Goal: Task Accomplishment & Management: Manage account settings

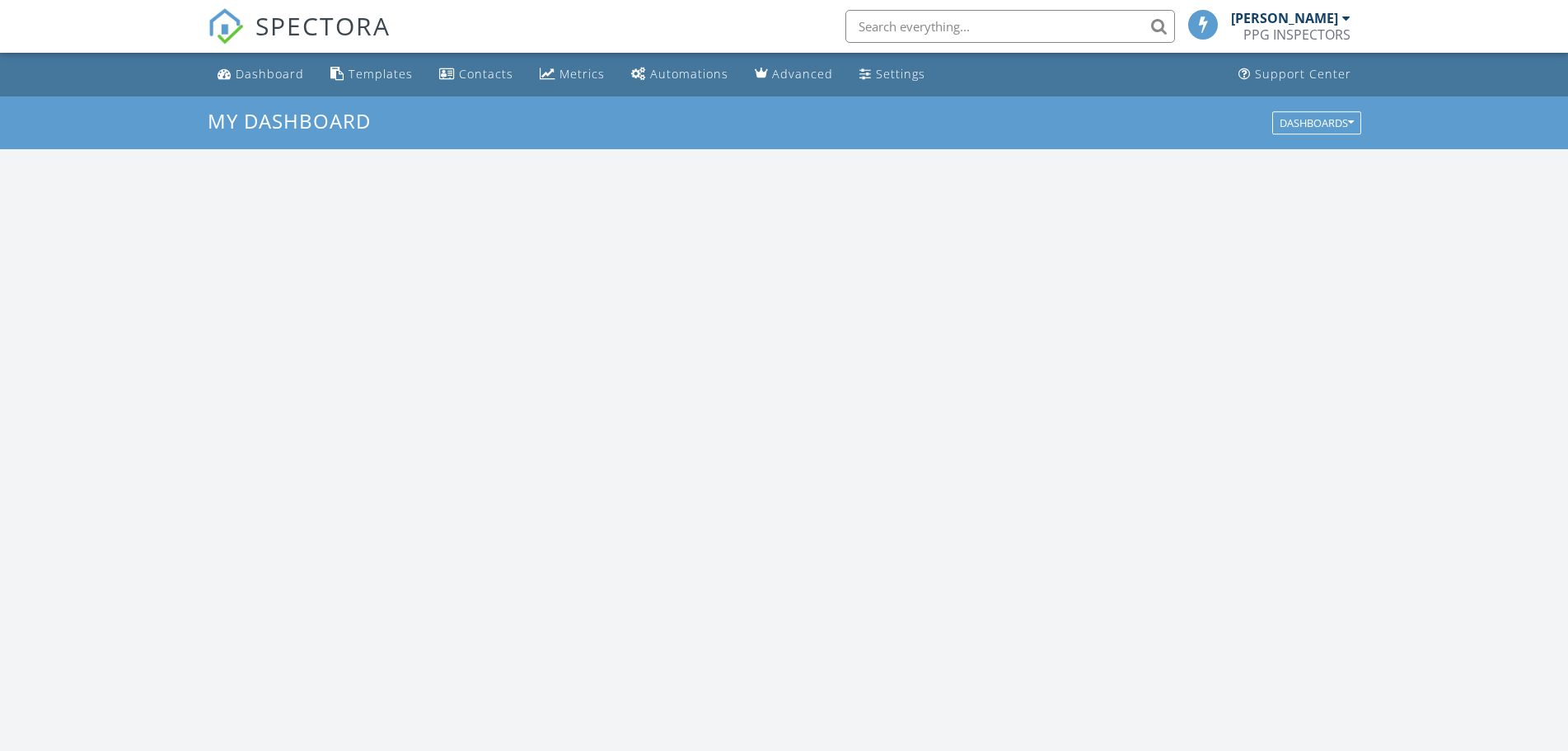
scroll to position [1529, 1597]
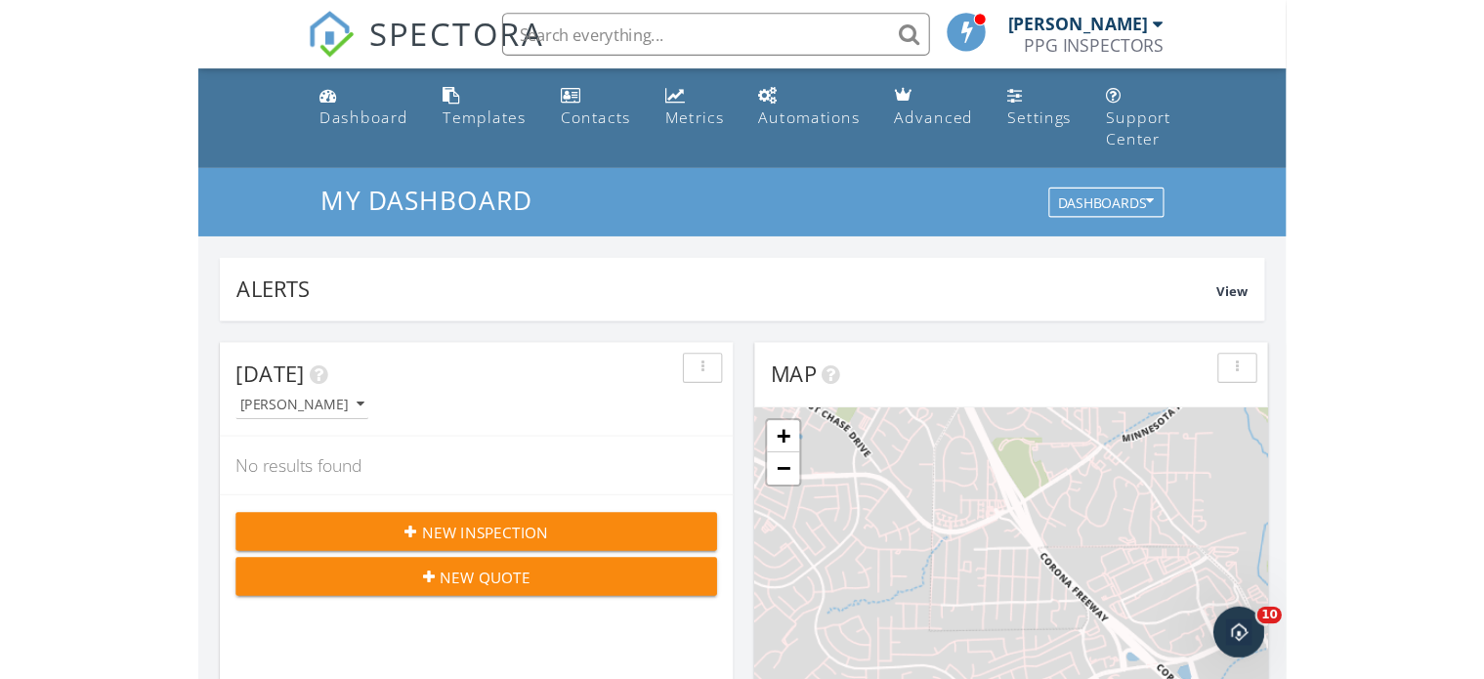
scroll to position [1812, 1518]
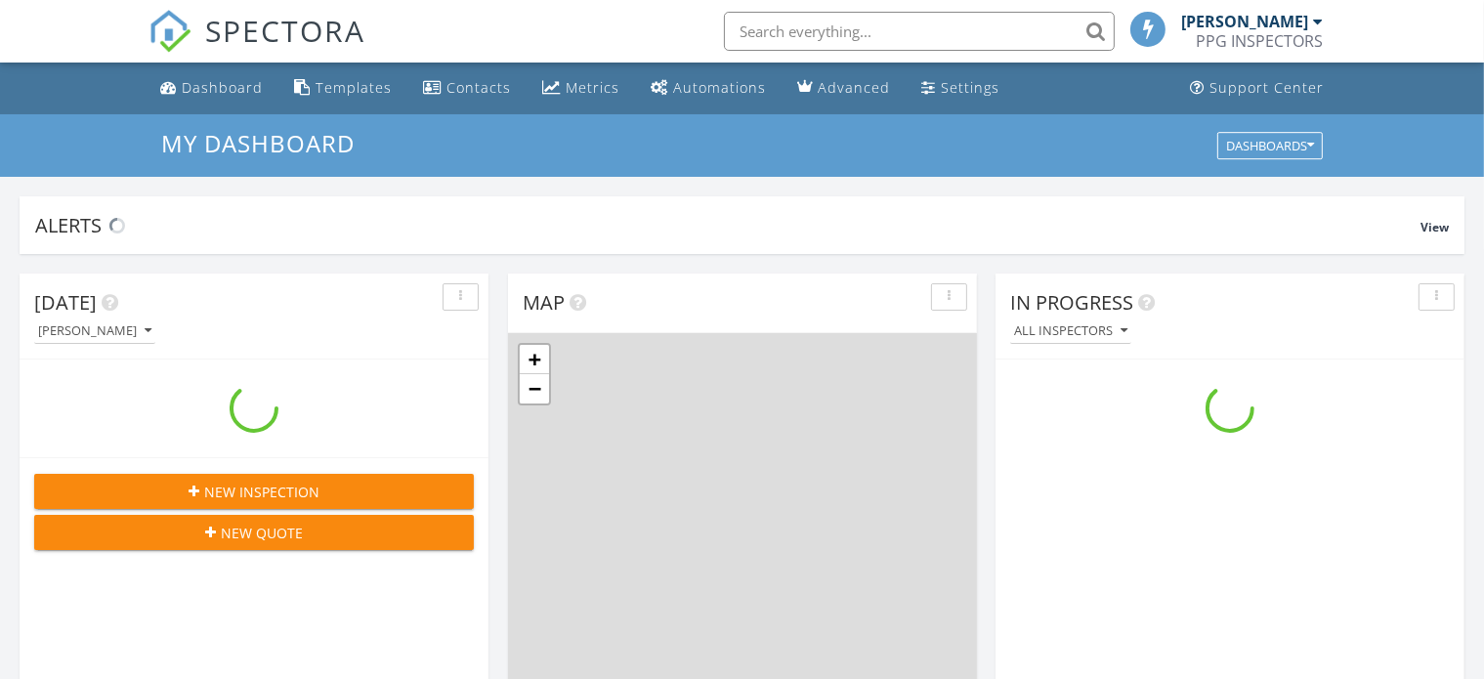
scroll to position [1812, 1518]
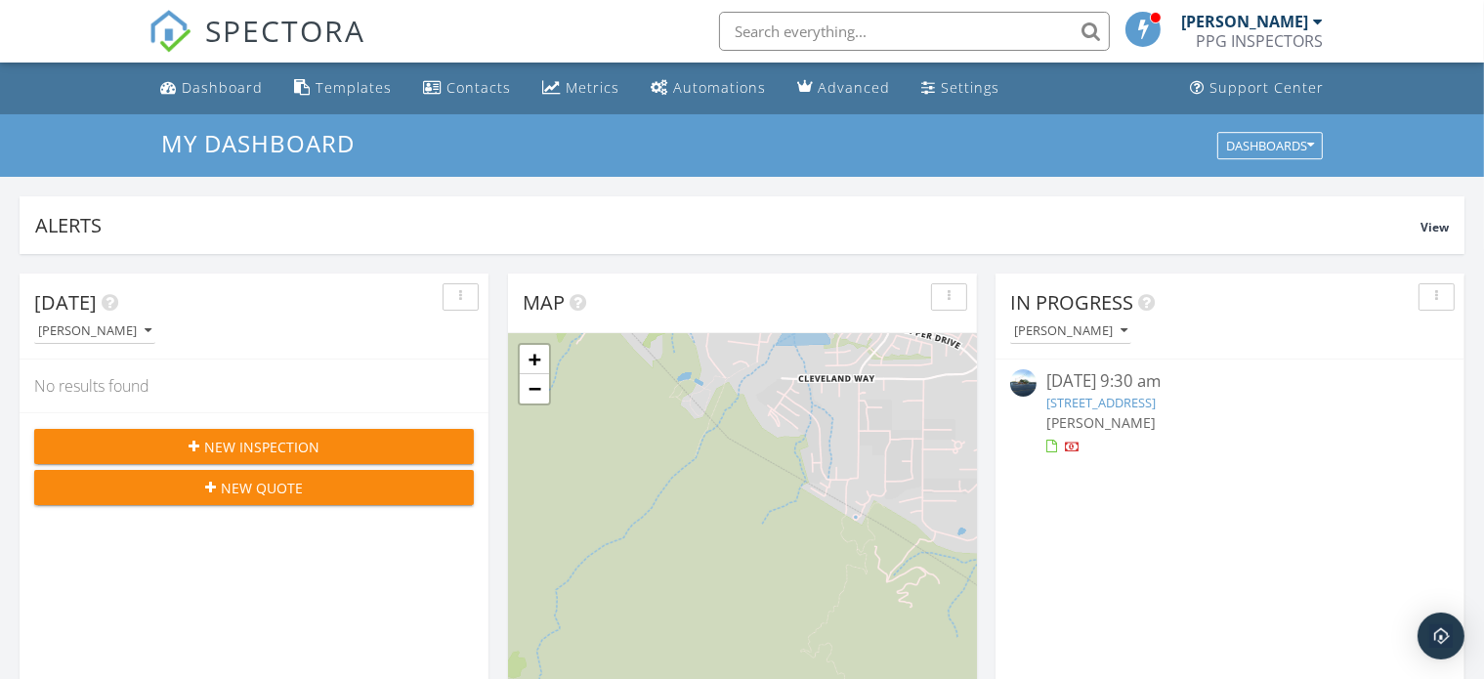
click at [1155, 402] on link "[STREET_ADDRESS]" at bounding box center [1100, 403] width 109 height 18
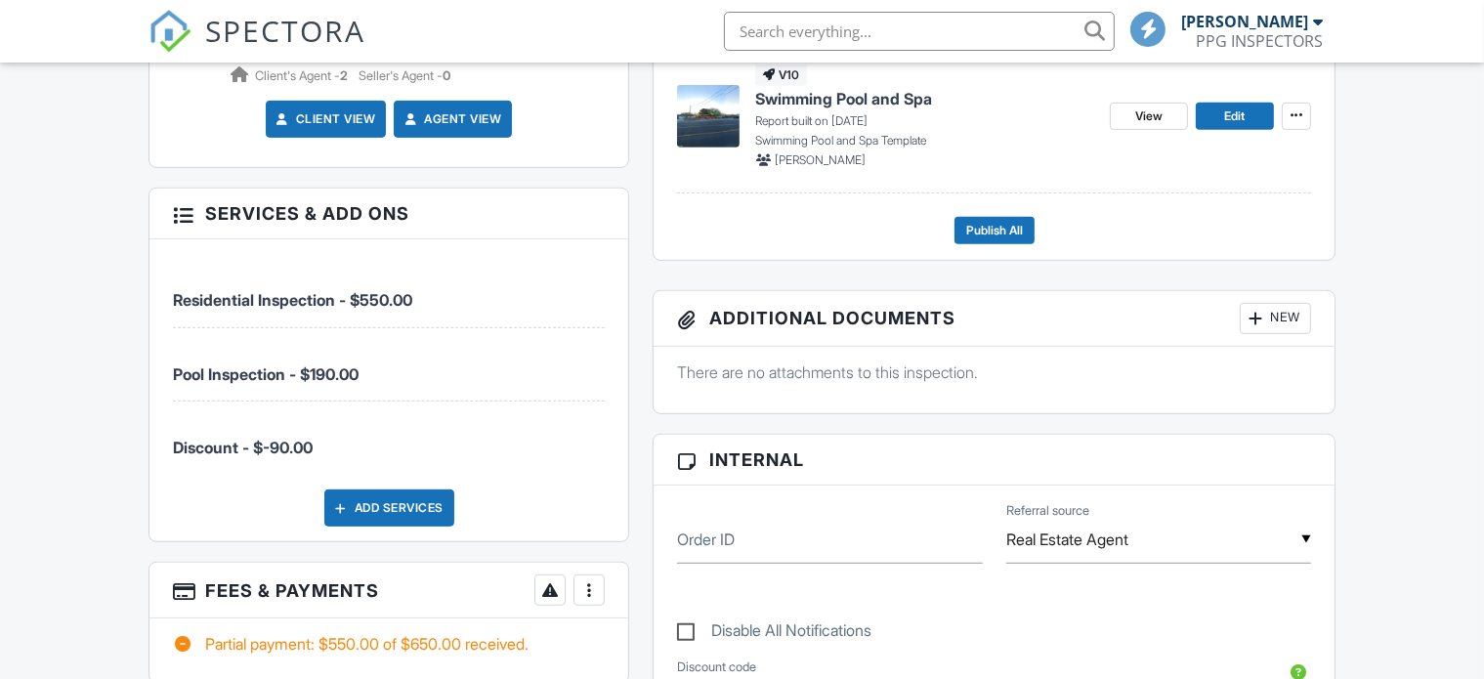
scroll to position [977, 0]
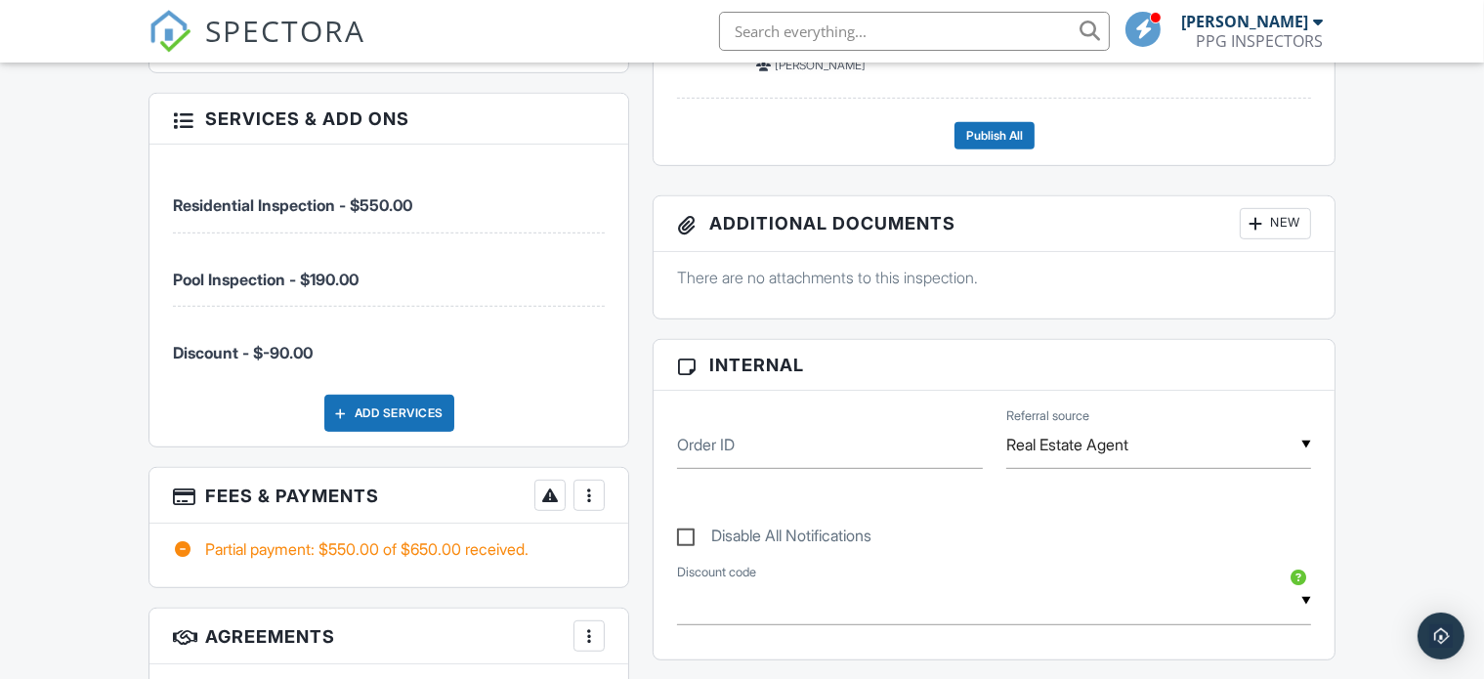
click at [591, 487] on div at bounding box center [589, 496] width 20 height 20
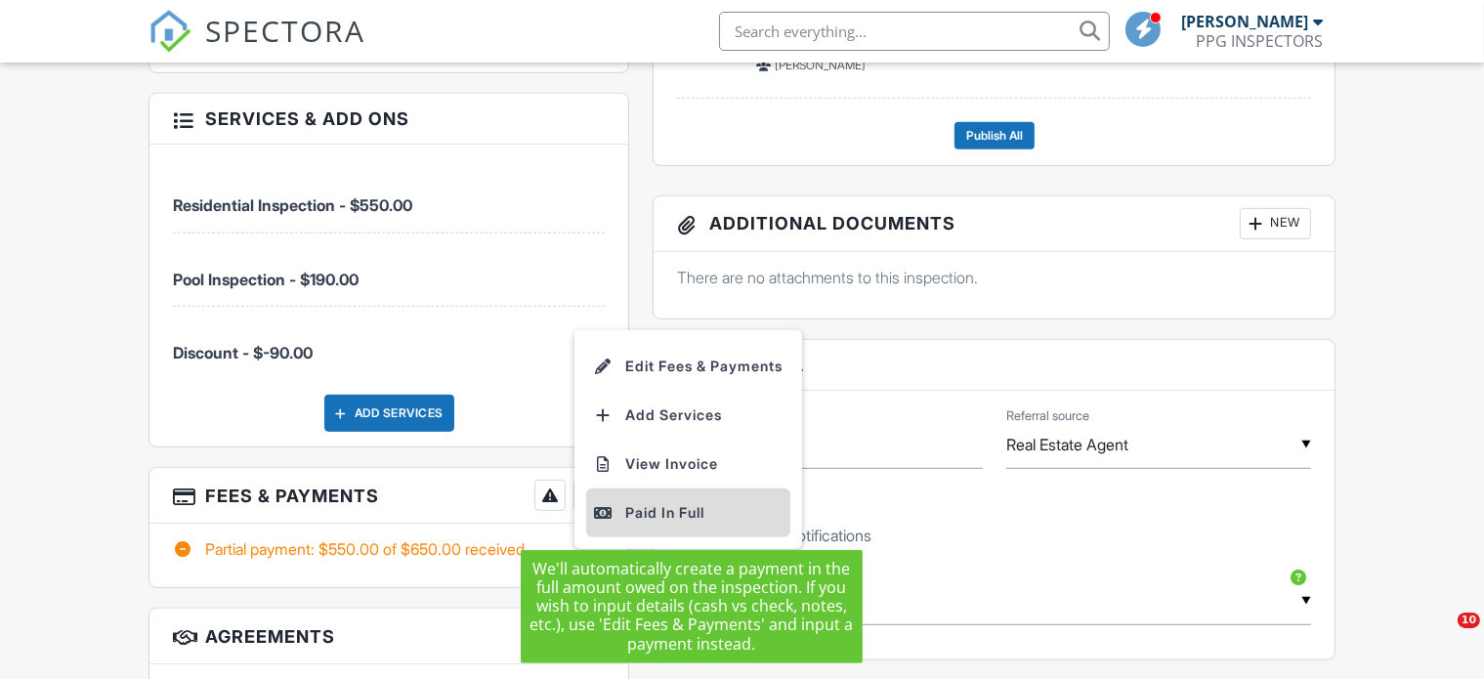
click at [639, 509] on div "Paid In Full" at bounding box center [688, 512] width 189 height 23
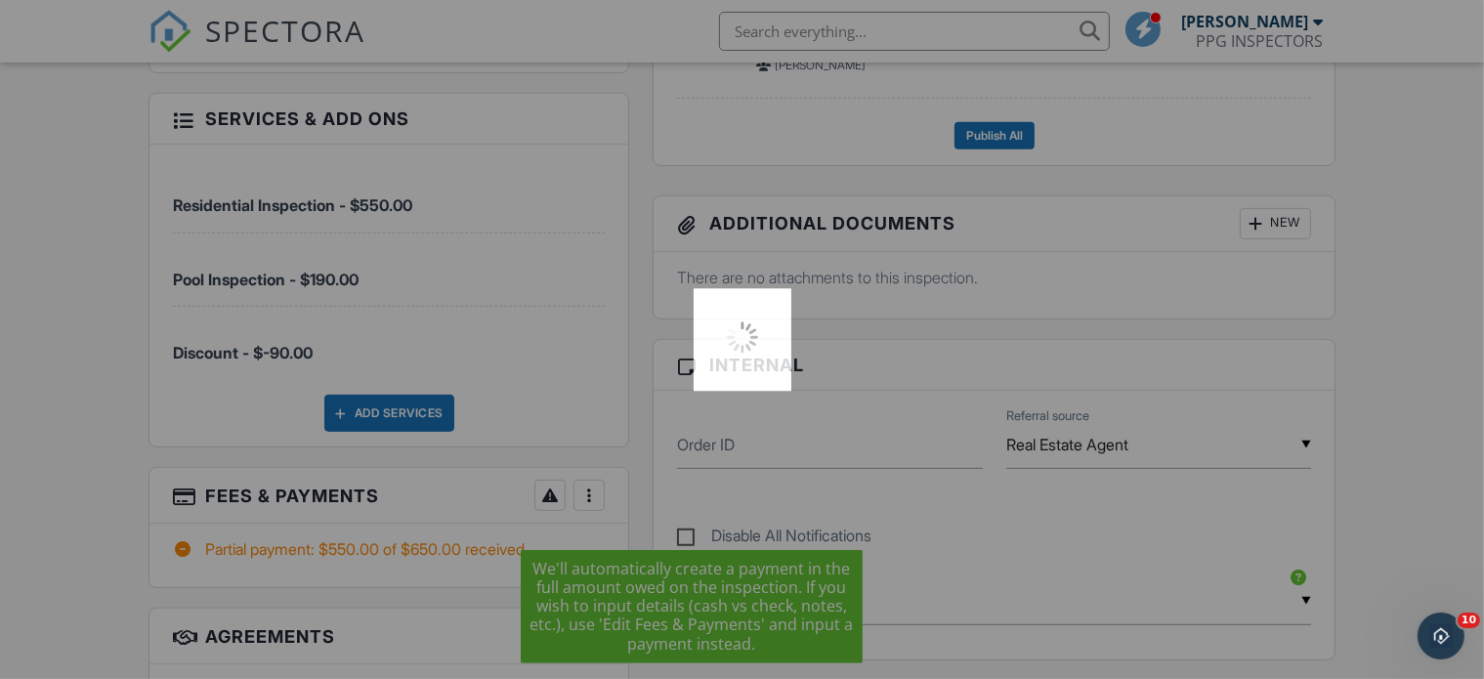
scroll to position [0, 0]
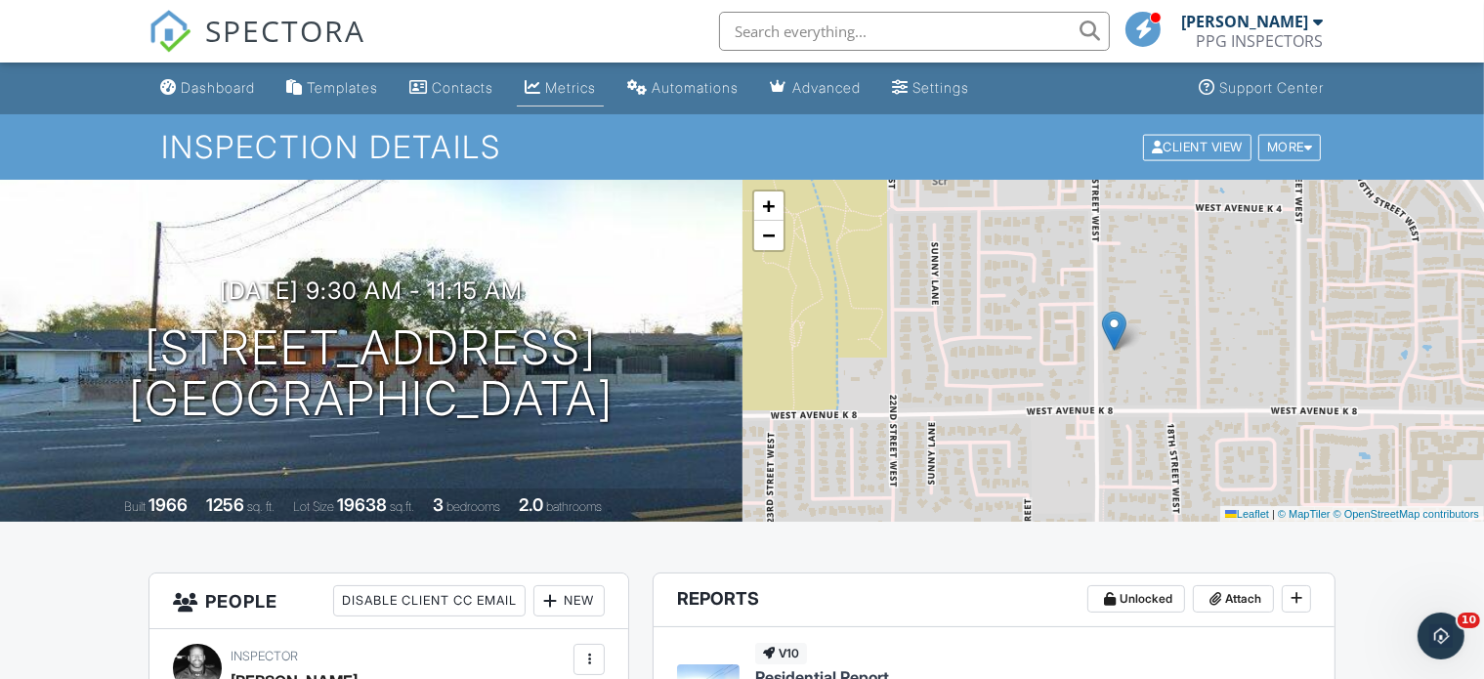
click at [580, 95] on div "Metrics" at bounding box center [570, 87] width 51 height 17
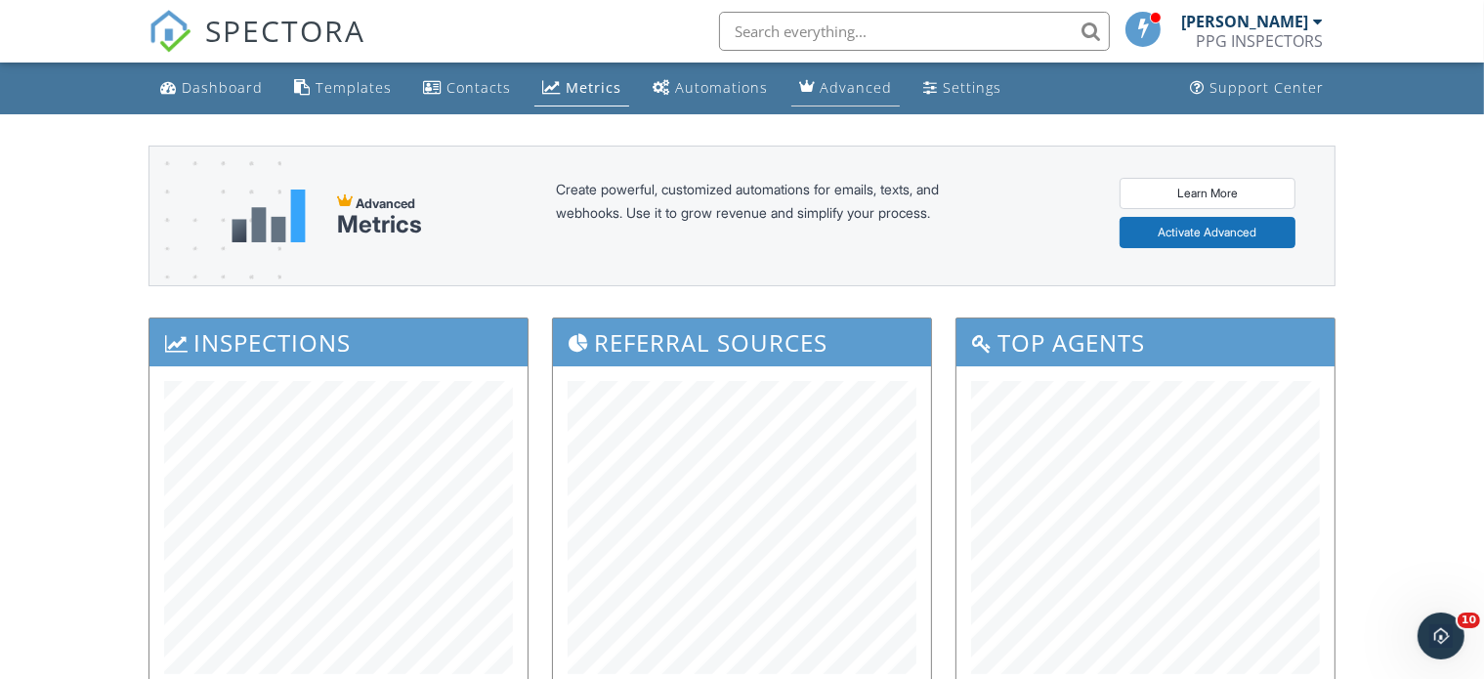
click at [844, 89] on div "Advanced" at bounding box center [856, 87] width 72 height 19
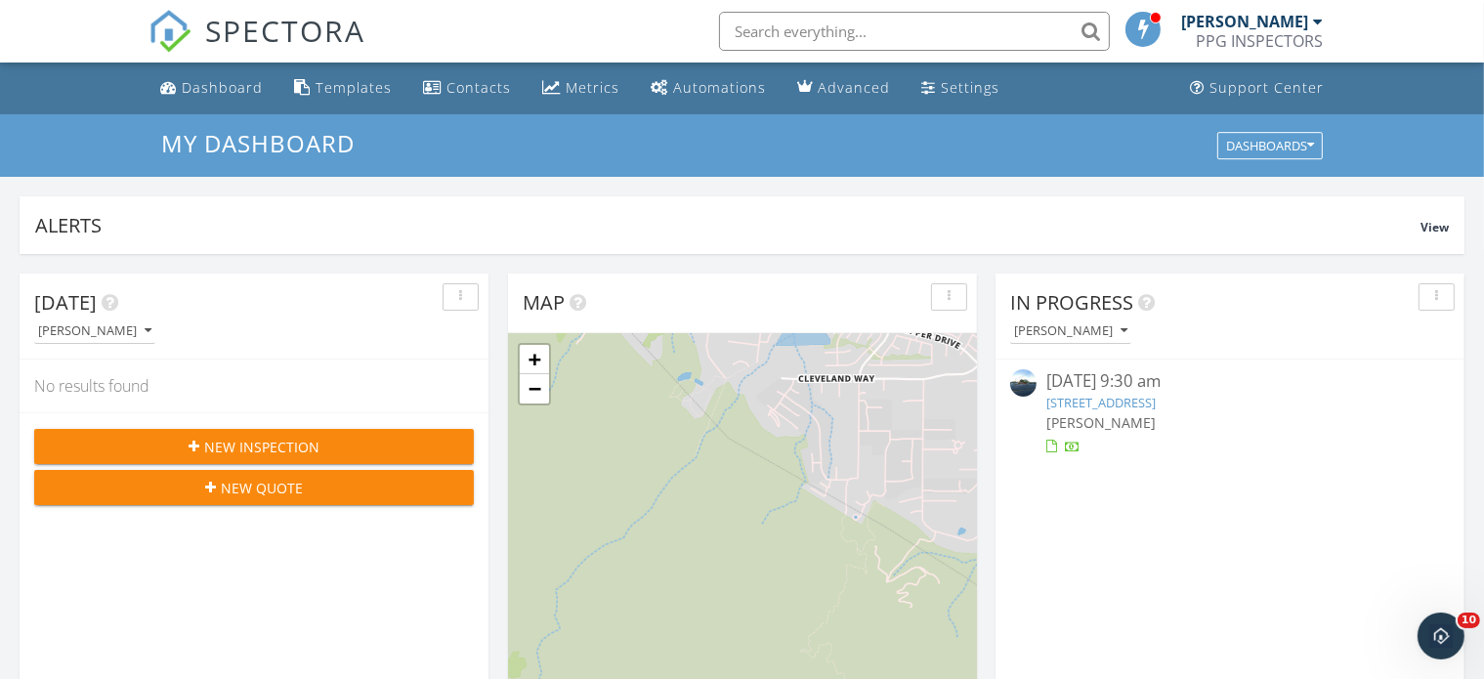
click at [1156, 402] on link "[STREET_ADDRESS]" at bounding box center [1100, 403] width 109 height 18
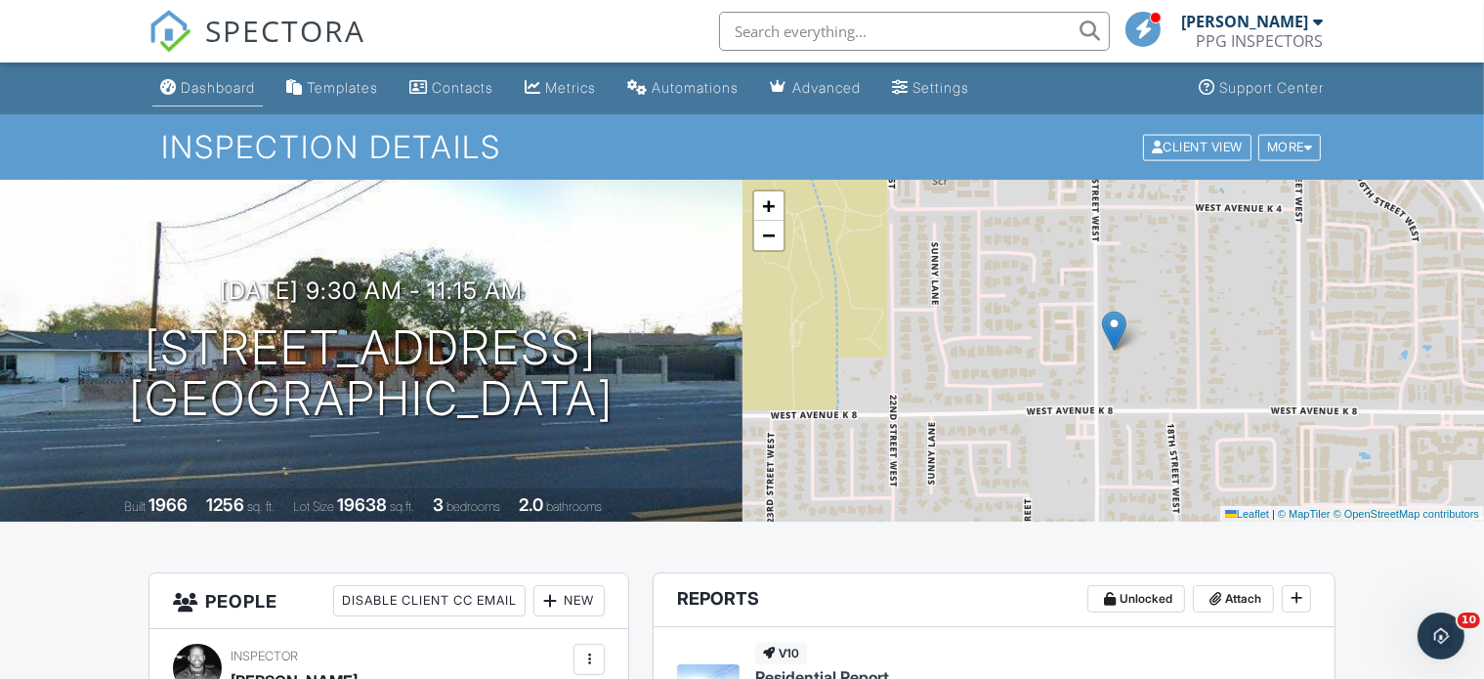
click at [211, 96] on div "Dashboard" at bounding box center [218, 87] width 74 height 17
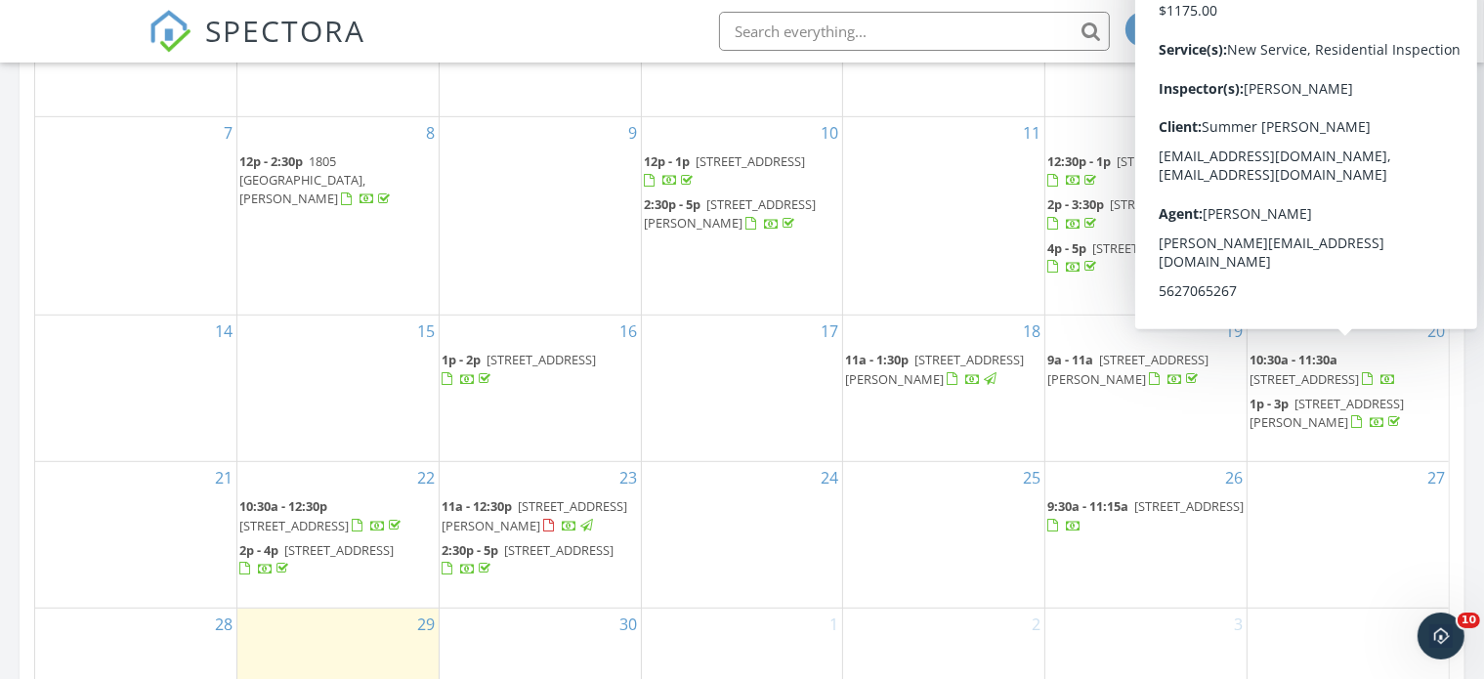
scroll to position [1075, 0]
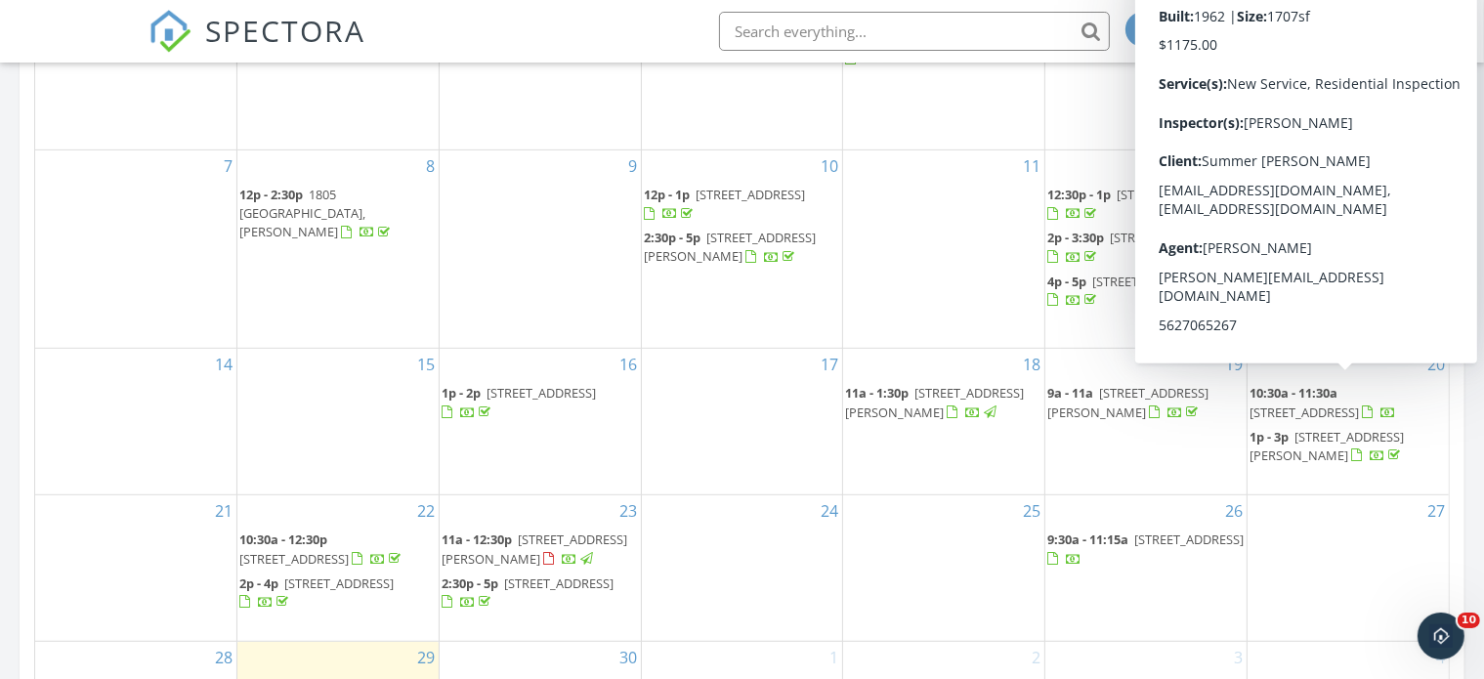
click at [1329, 403] on span "649 W Monterey Rd, Corona 92882" at bounding box center [1304, 412] width 109 height 18
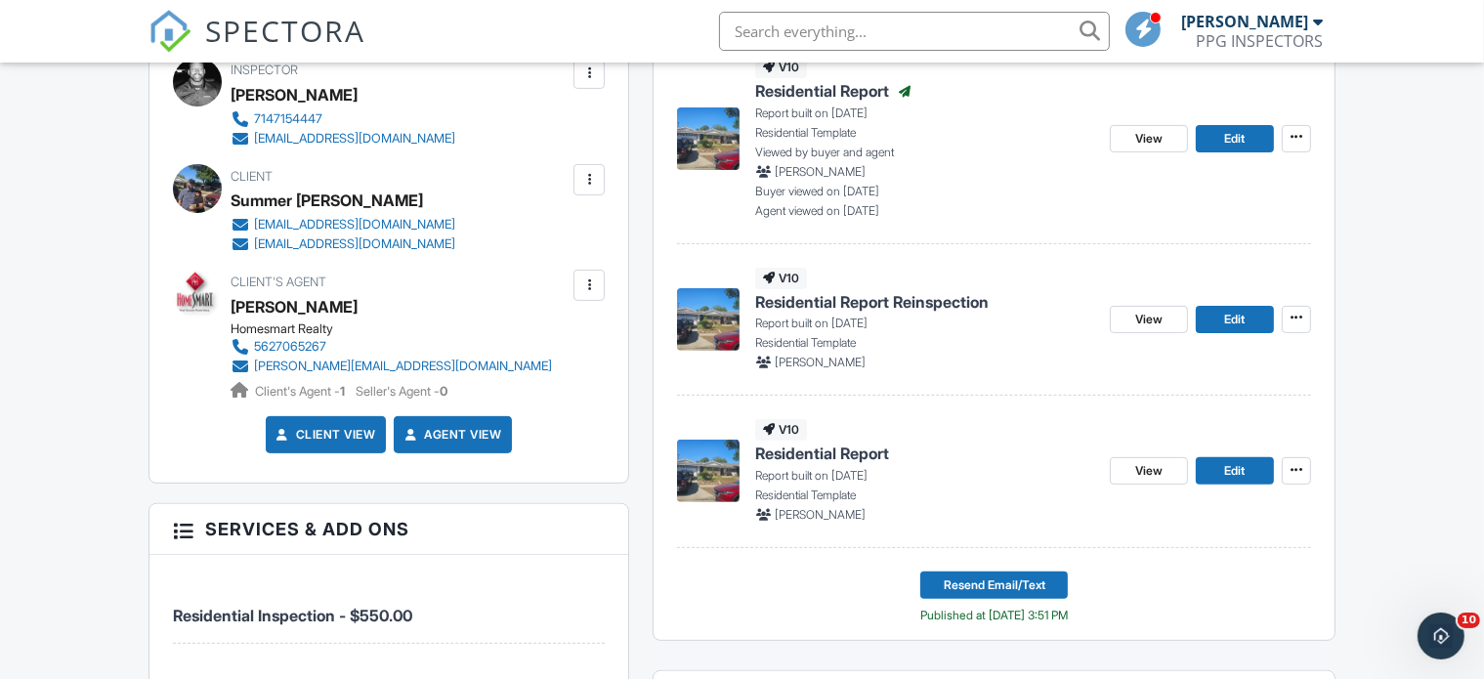
scroll to position [488, 0]
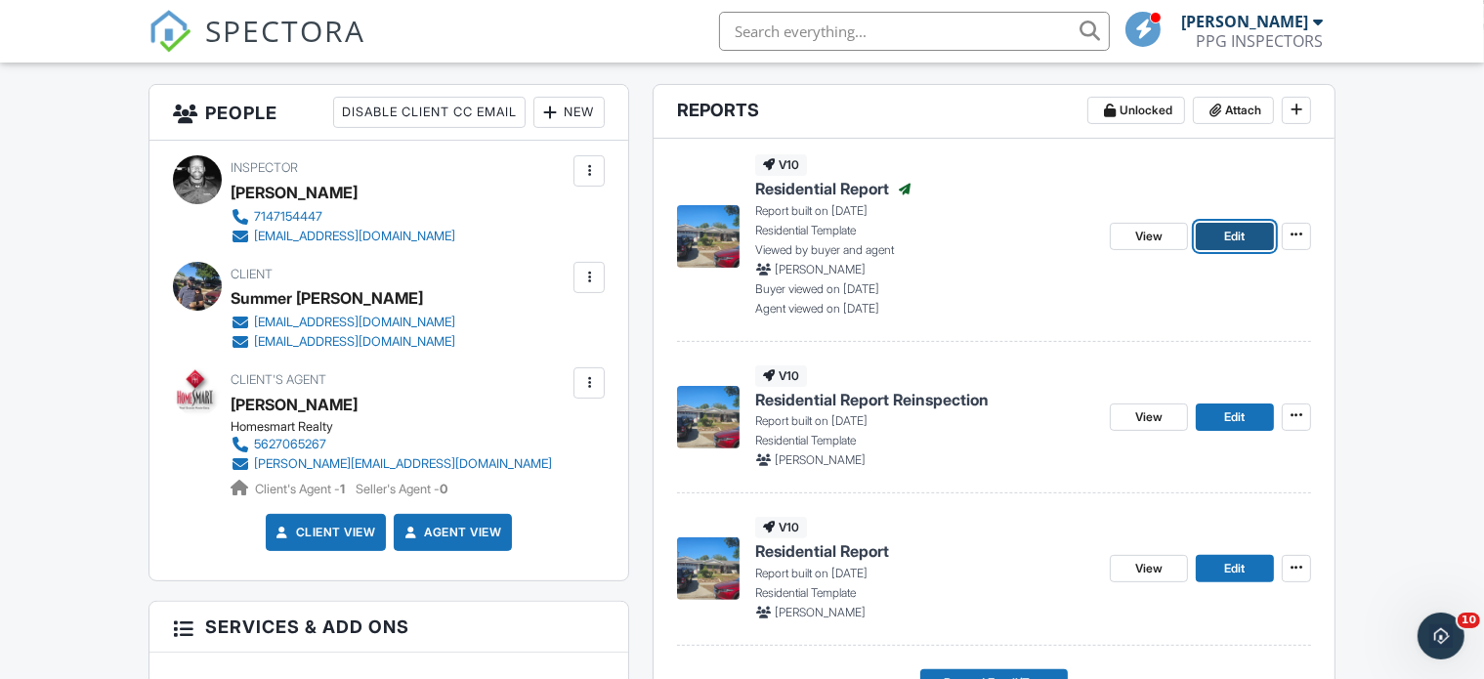
click at [1234, 241] on span "Edit" at bounding box center [1235, 237] width 21 height 20
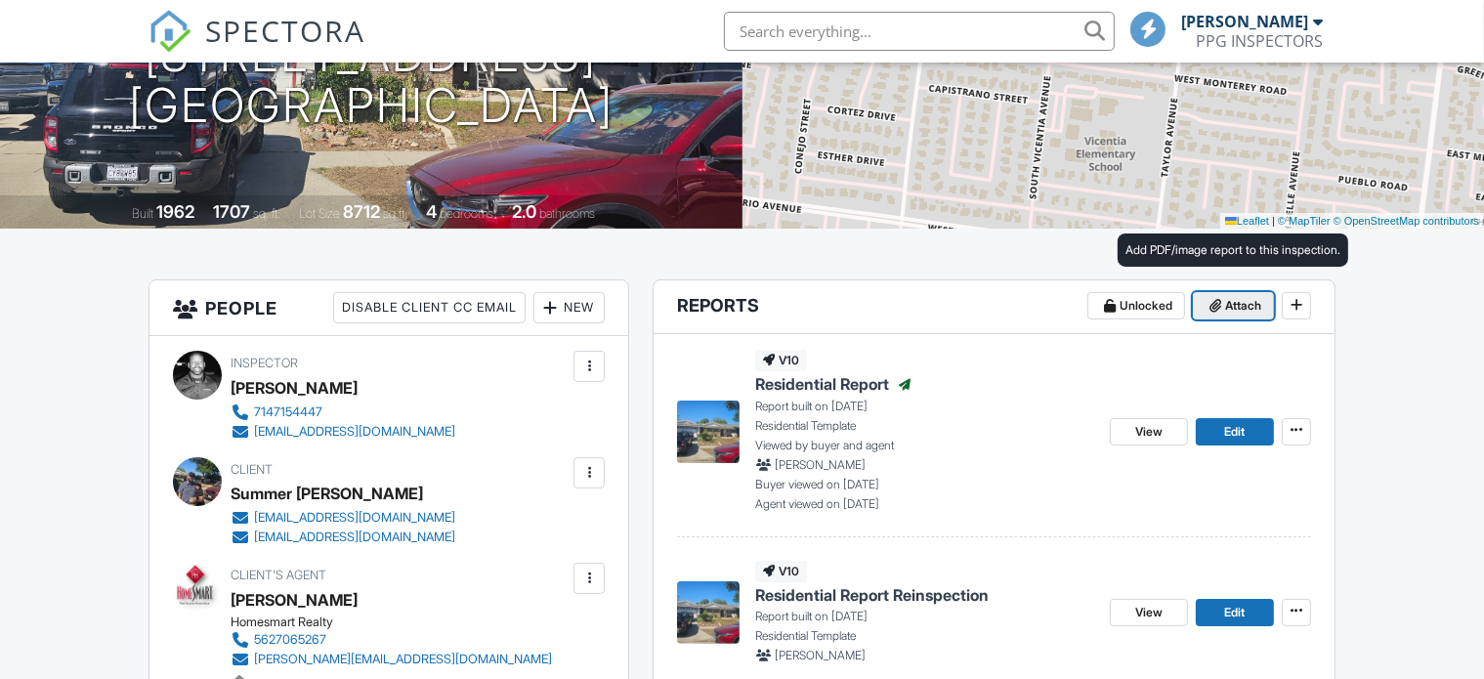
click at [1222, 311] on span at bounding box center [1216, 306] width 20 height 20
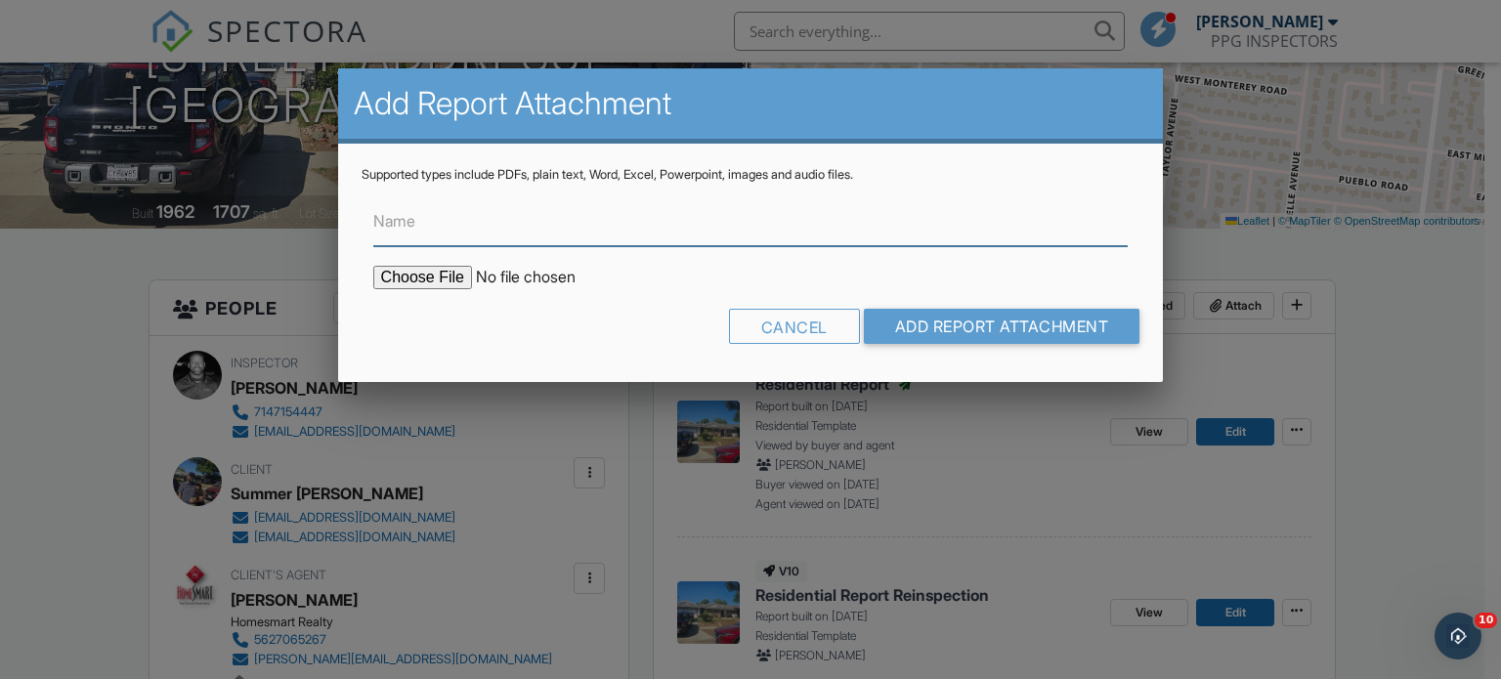
click at [426, 223] on input "Name" at bounding box center [750, 222] width 755 height 48
click at [457, 226] on input "Name" at bounding box center [750, 222] width 755 height 48
type input "Mold Report"
click at [420, 280] on input "file" at bounding box center [539, 277] width 332 height 23
type input "C:\fakepath\MoldReport_53046160_ForPrint.pdf"
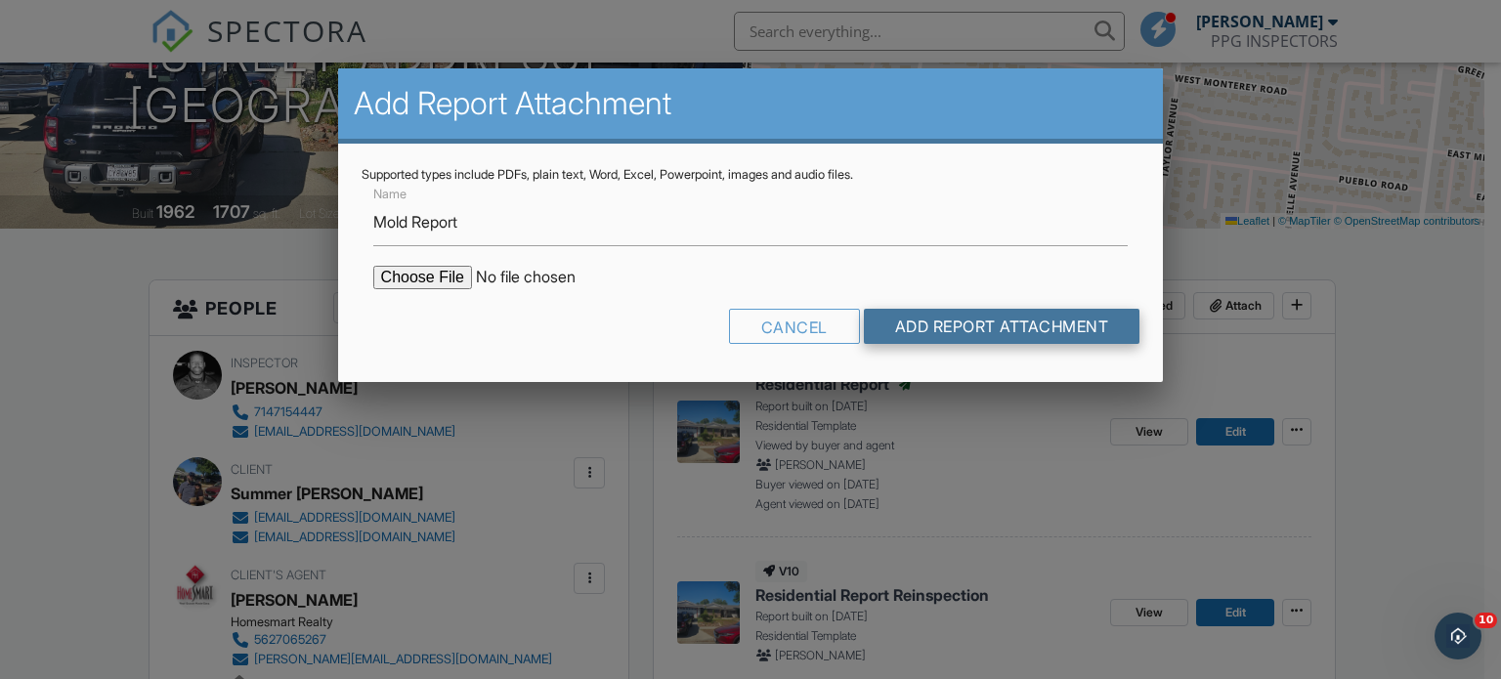
click at [998, 327] on input "Add Report Attachment" at bounding box center [1002, 326] width 276 height 35
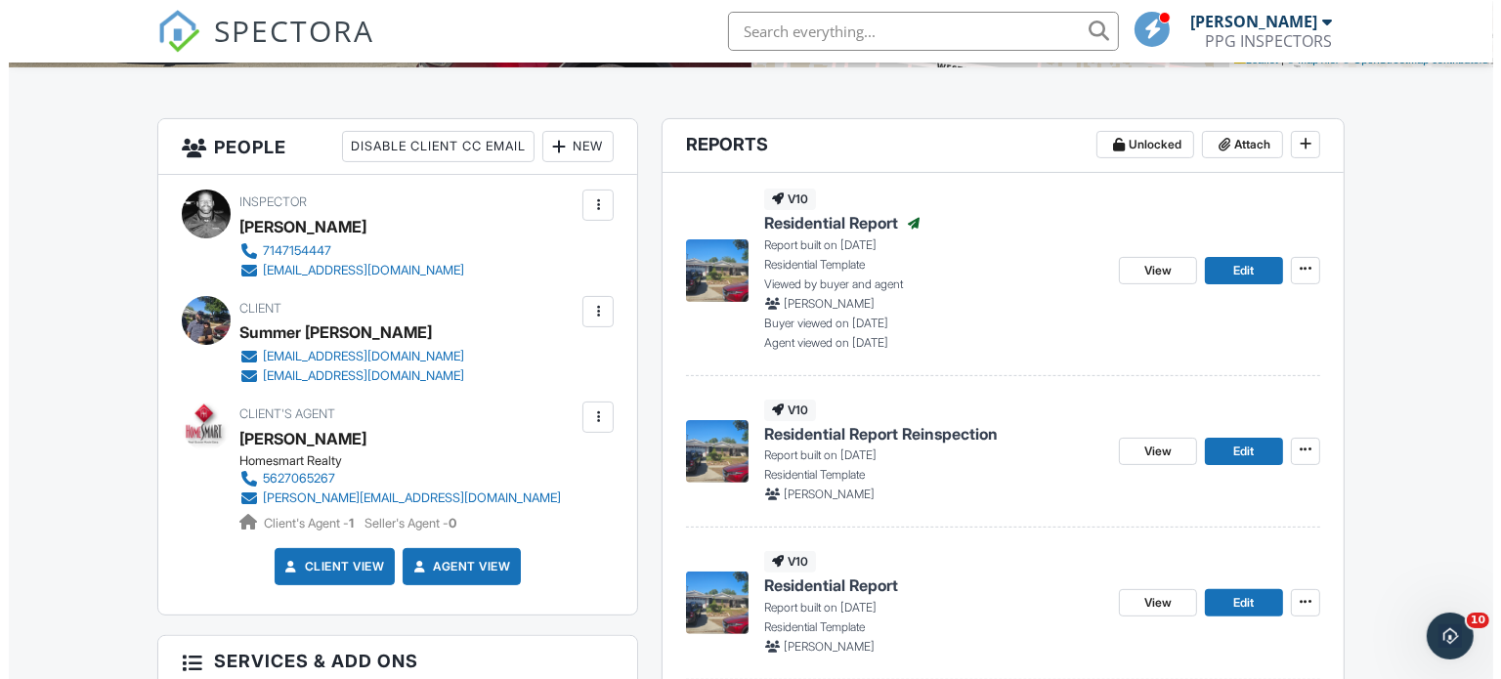
scroll to position [488, 0]
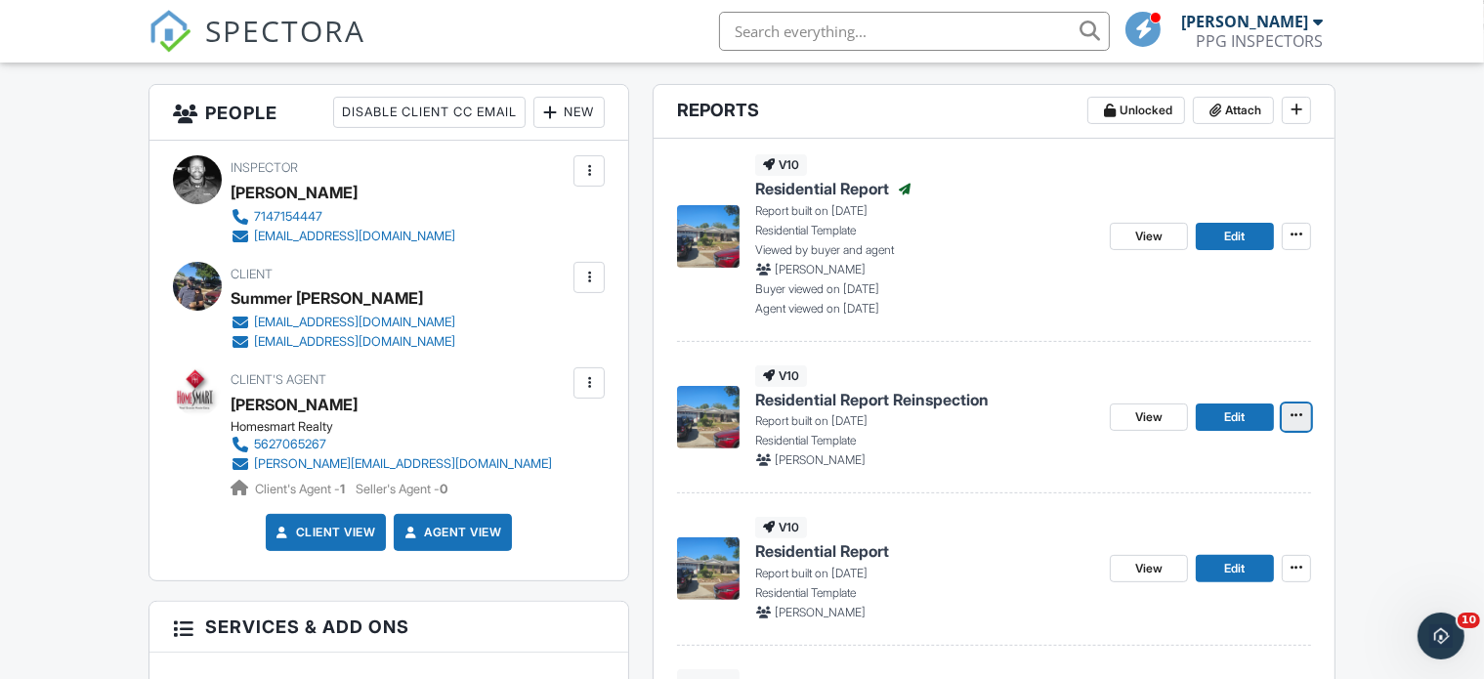
click at [1299, 409] on icon at bounding box center [1297, 415] width 12 height 14
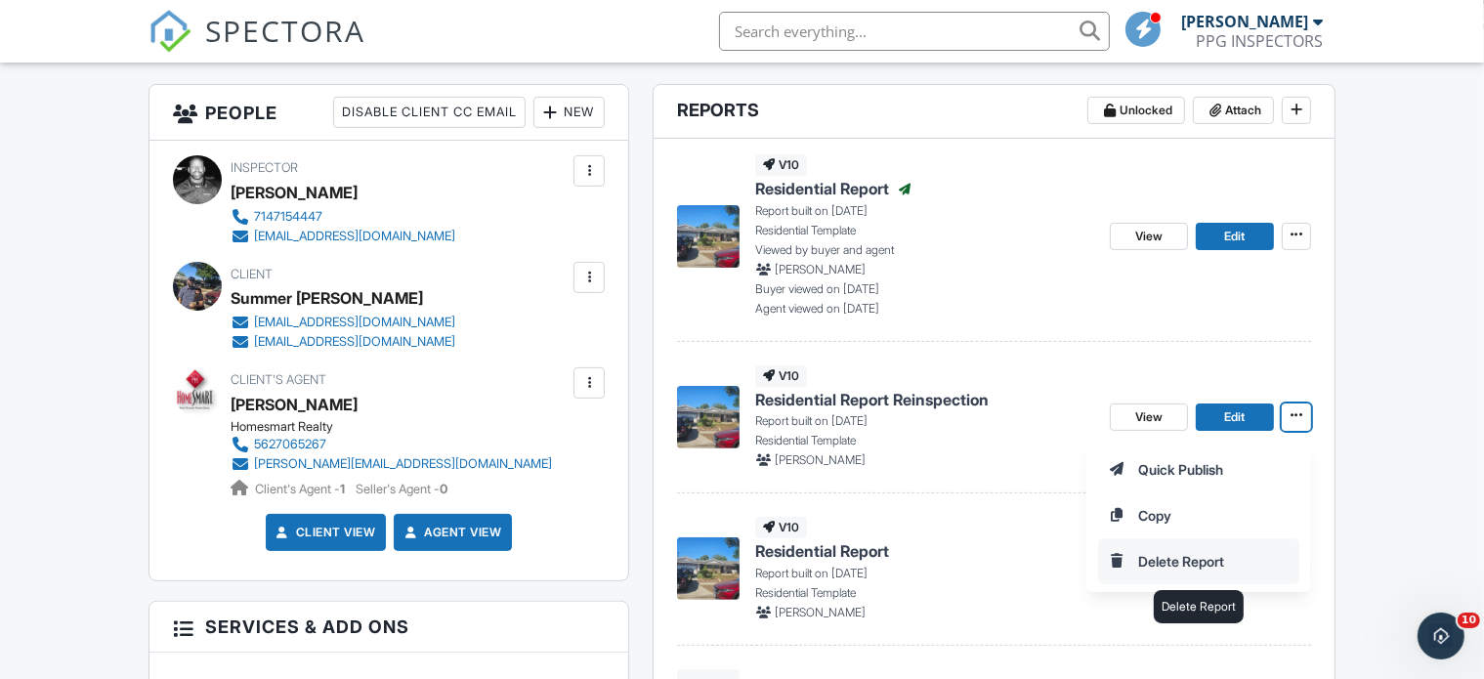
click at [1164, 556] on input "Delete Report" at bounding box center [1198, 561] width 199 height 44
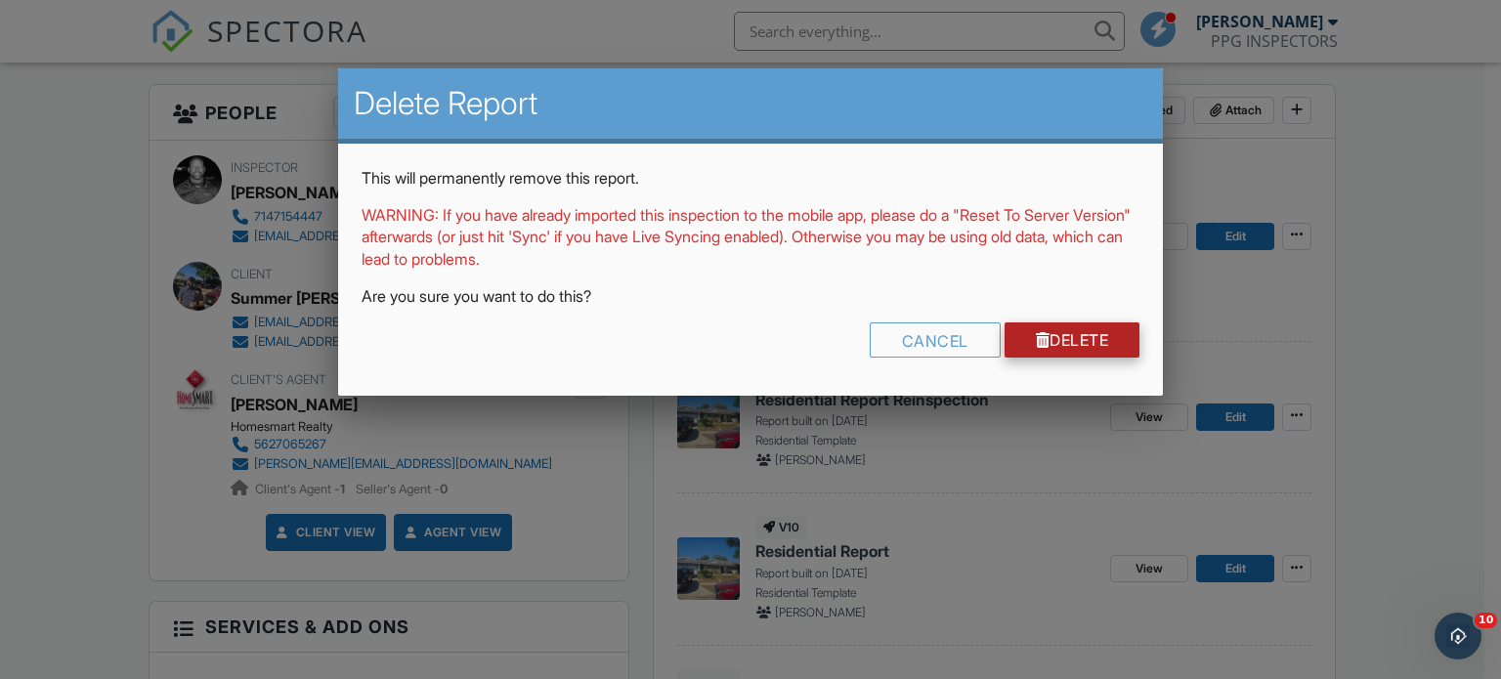
click at [1063, 337] on link "Delete" at bounding box center [1072, 339] width 136 height 35
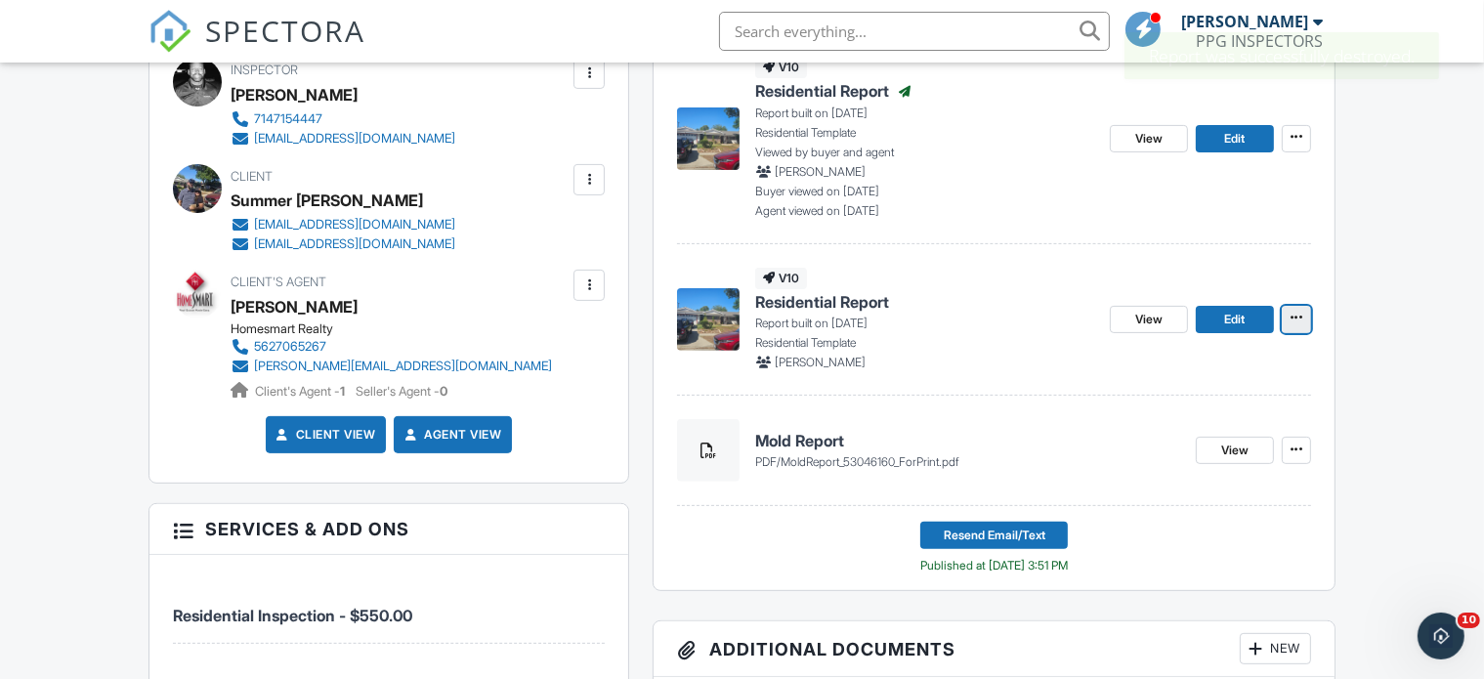
click at [1301, 323] on icon at bounding box center [1297, 318] width 12 height 14
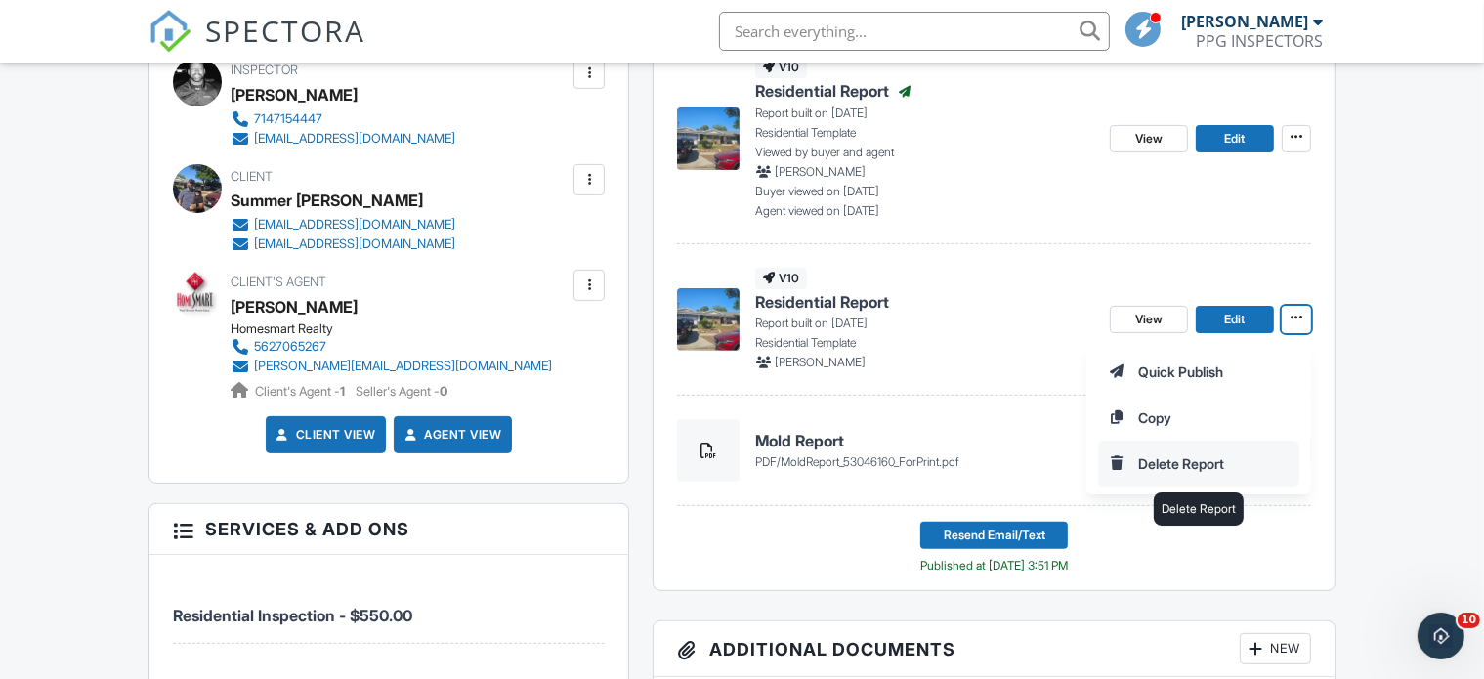
click at [1169, 459] on input "Delete Report" at bounding box center [1198, 464] width 199 height 44
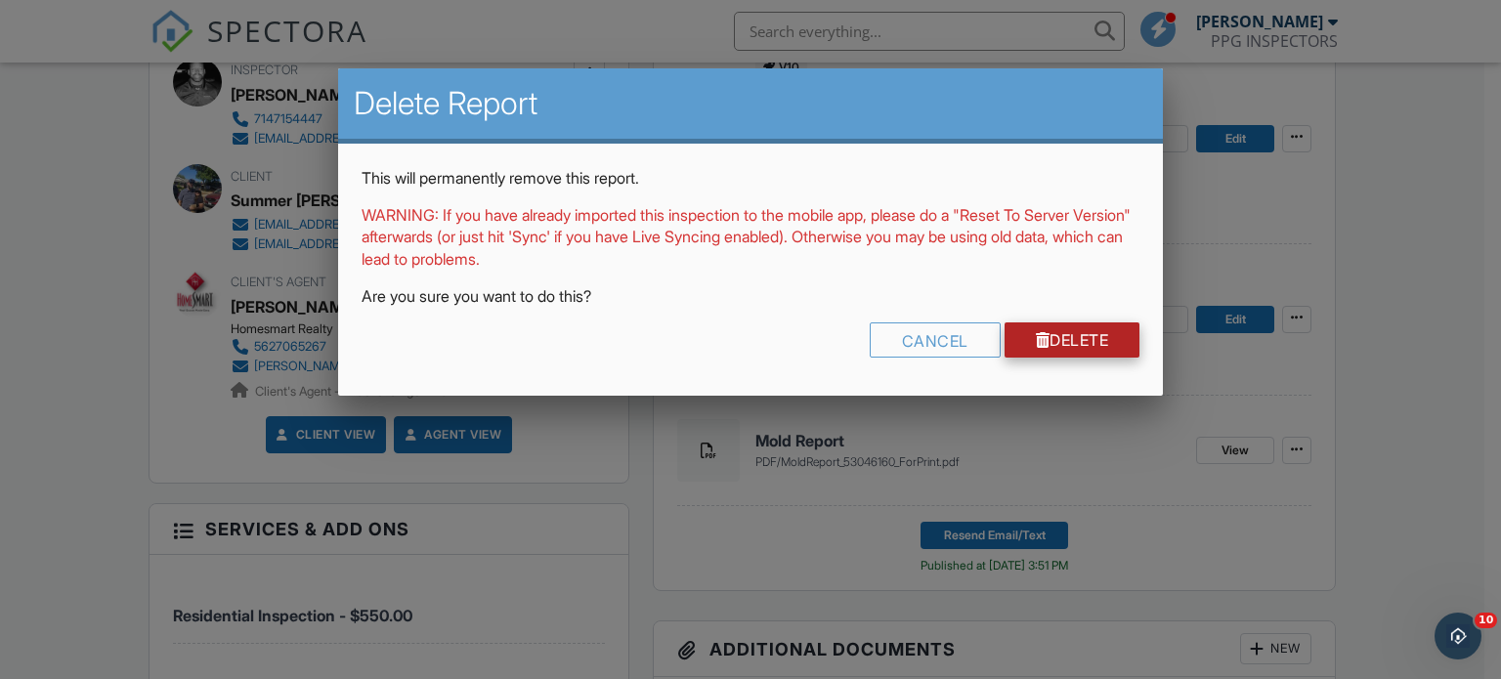
click at [1056, 339] on link "Delete" at bounding box center [1072, 339] width 136 height 35
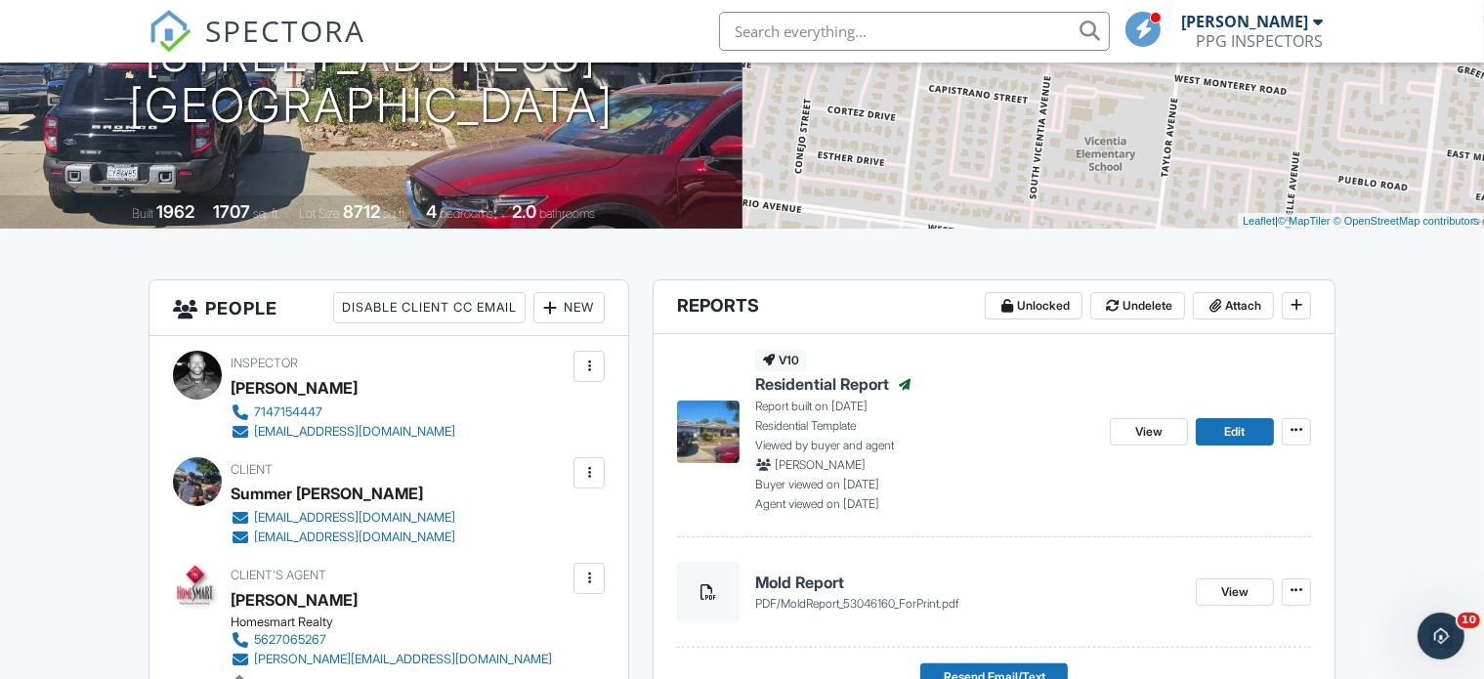
scroll to position [488, 0]
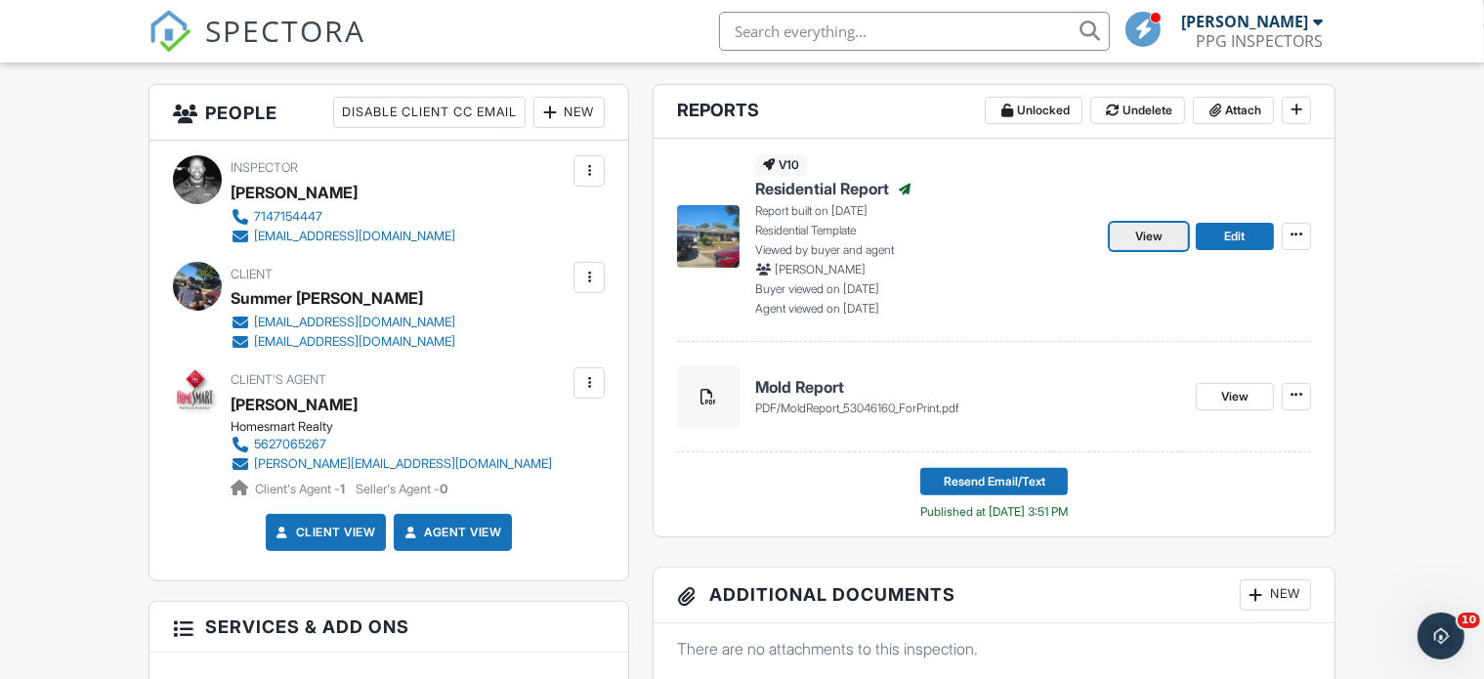
click at [1145, 235] on span "View" at bounding box center [1148, 237] width 27 height 20
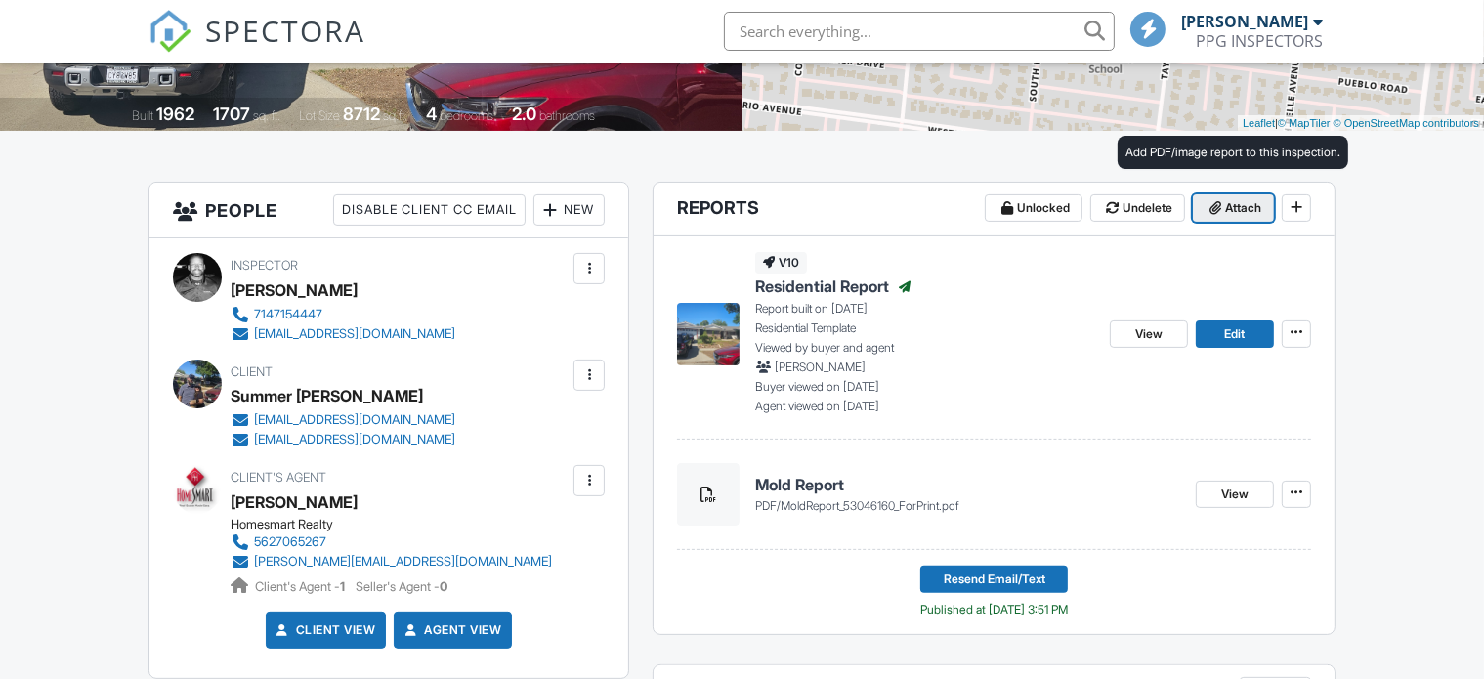
click at [1238, 208] on span "Attach" at bounding box center [1243, 208] width 36 height 20
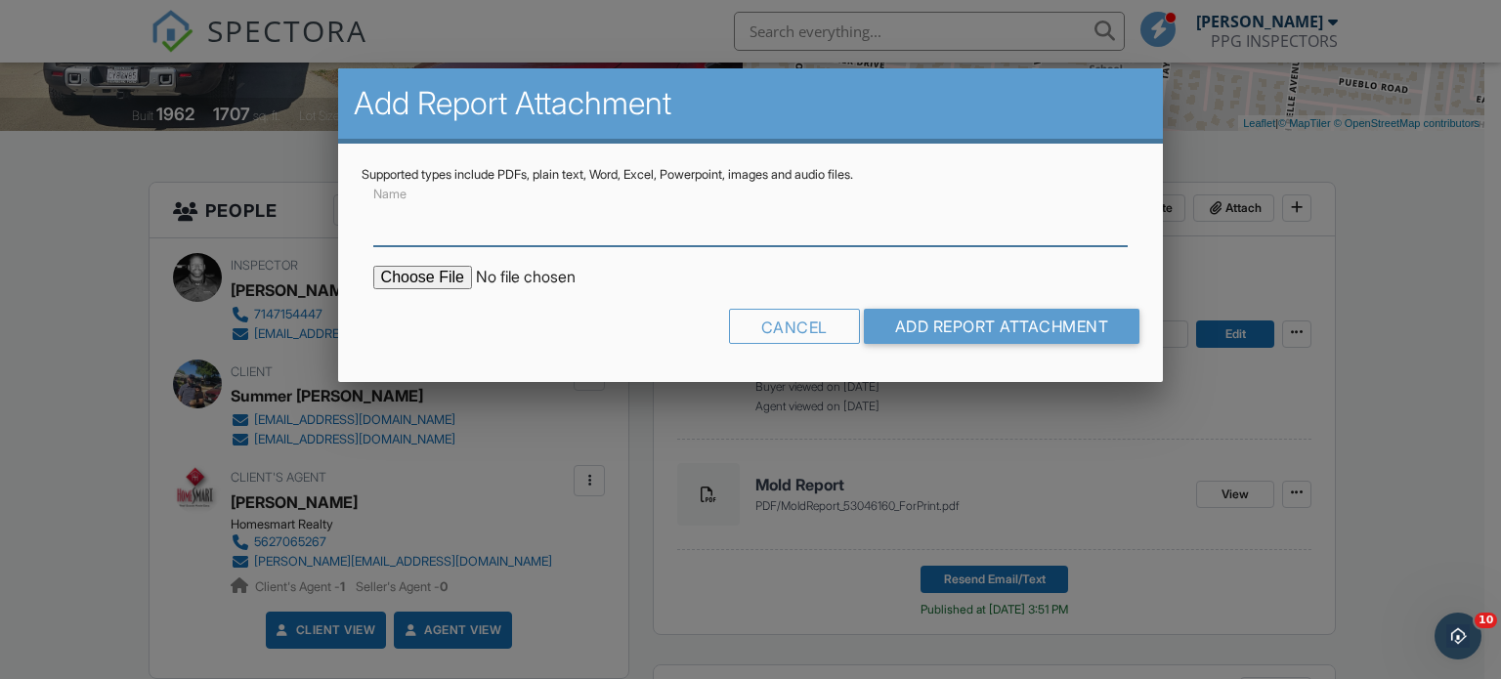
click at [488, 228] on input "Name" at bounding box center [750, 222] width 755 height 48
type input "Cost Estimates"
click at [428, 280] on input "file" at bounding box center [539, 277] width 332 height 23
type input "C:\fakepath\649 W Monterey Rd, Corona, CA.pdf"
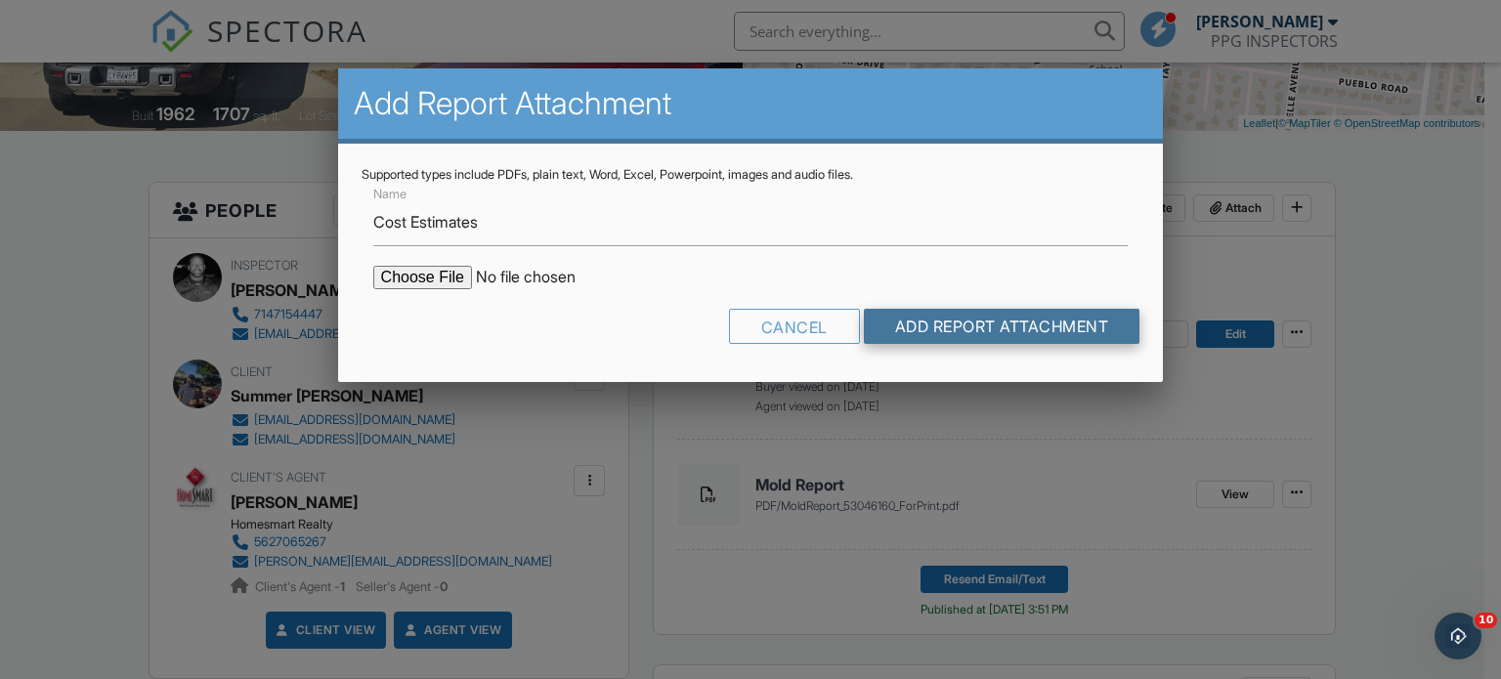
click at [1009, 327] on input "Add Report Attachment" at bounding box center [1002, 326] width 276 height 35
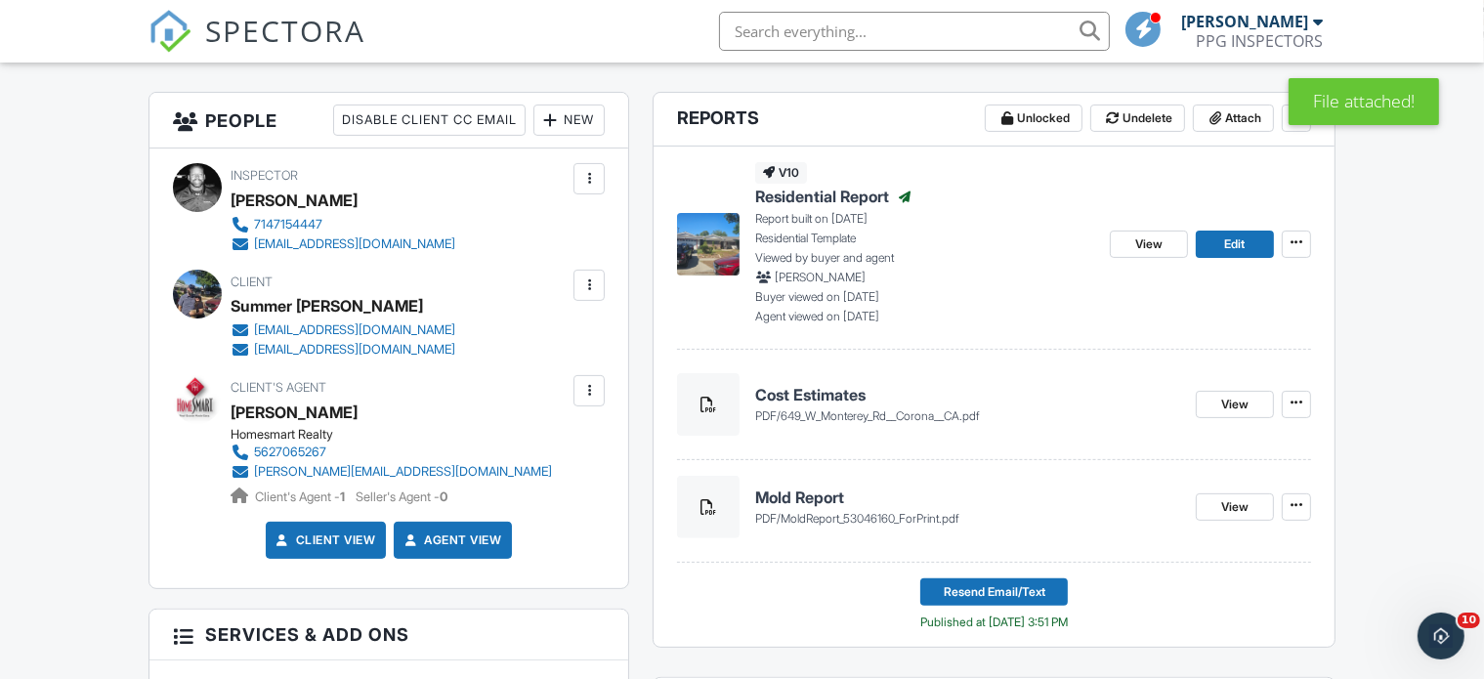
scroll to position [488, 0]
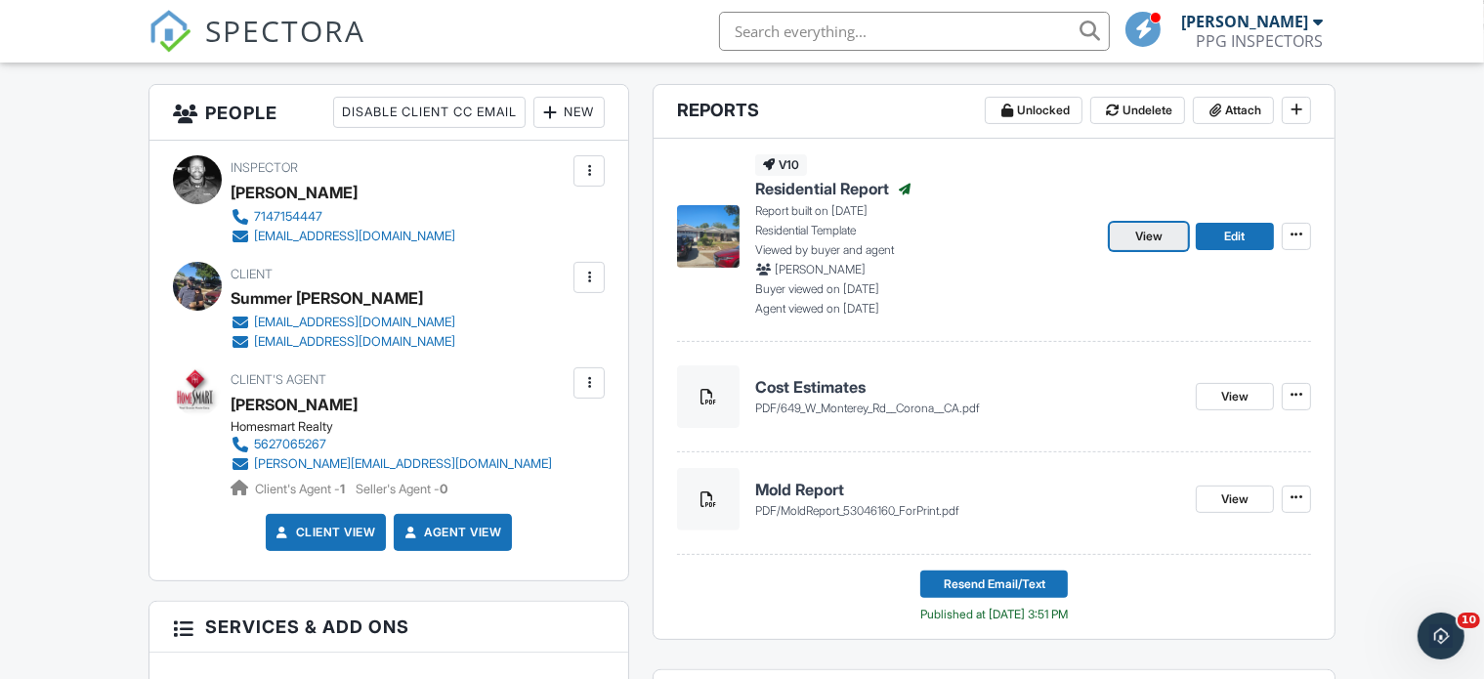
click at [1153, 241] on span "View" at bounding box center [1148, 237] width 27 height 20
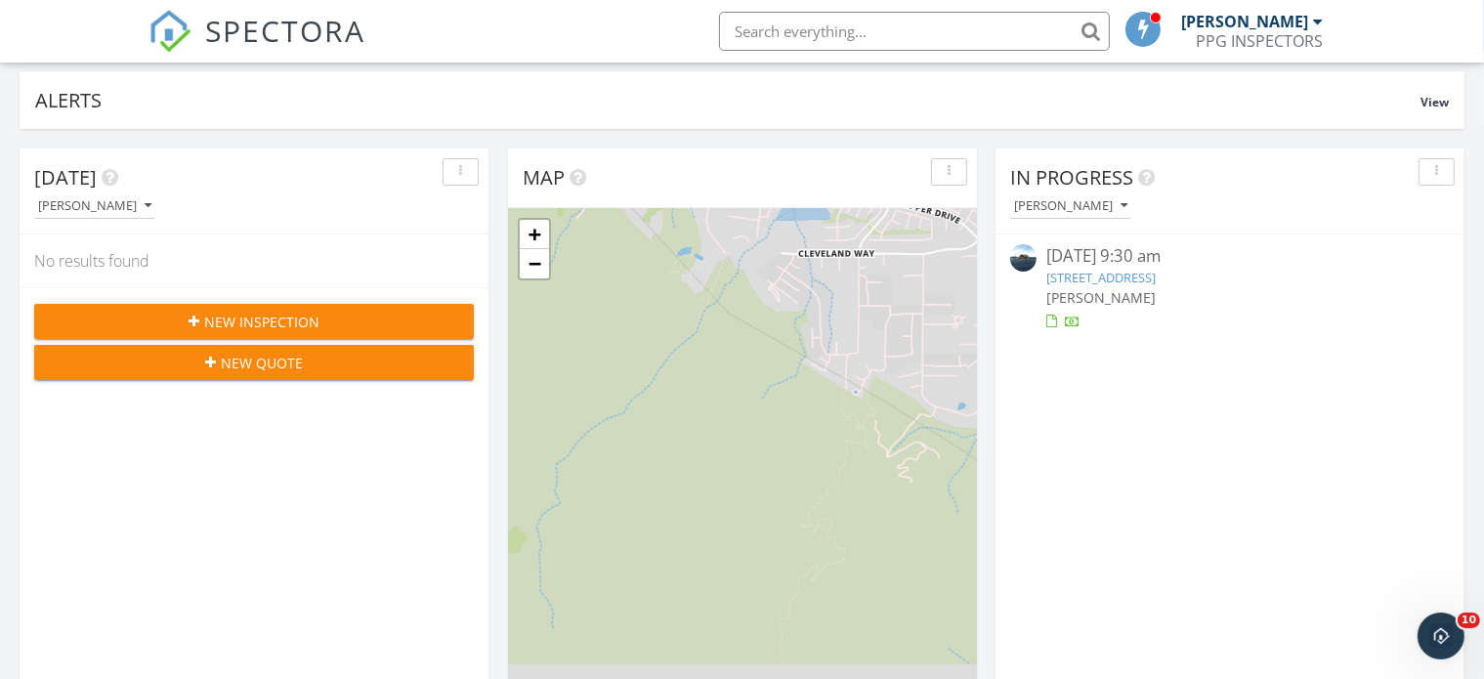
scroll to position [98, 0]
